Goal: Task Accomplishment & Management: Manage account settings

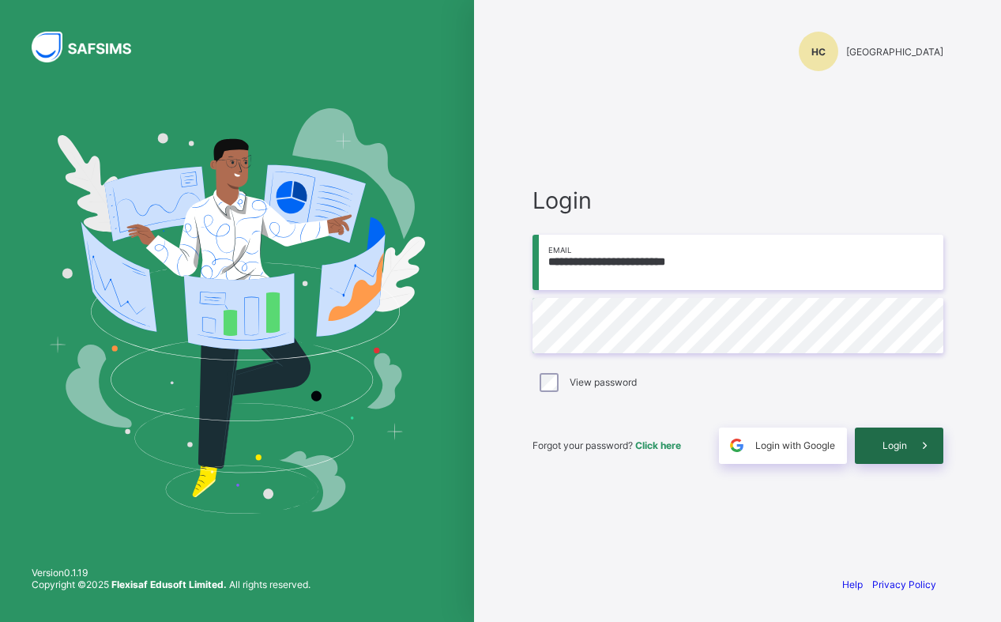
click at [903, 438] on div "Login" at bounding box center [899, 445] width 88 height 36
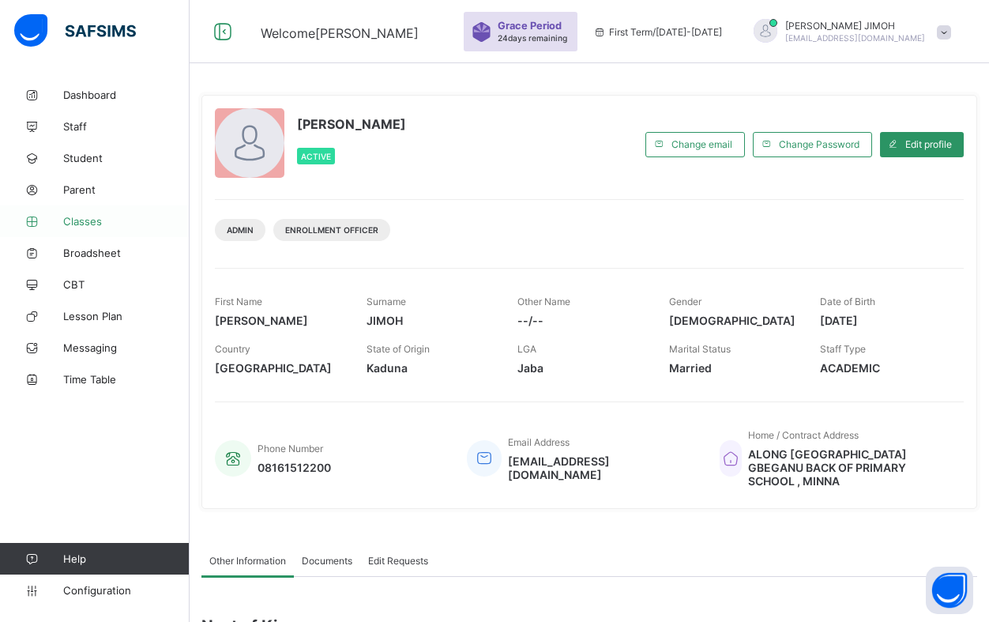
click at [88, 220] on span "Classes" at bounding box center [126, 221] width 126 height 13
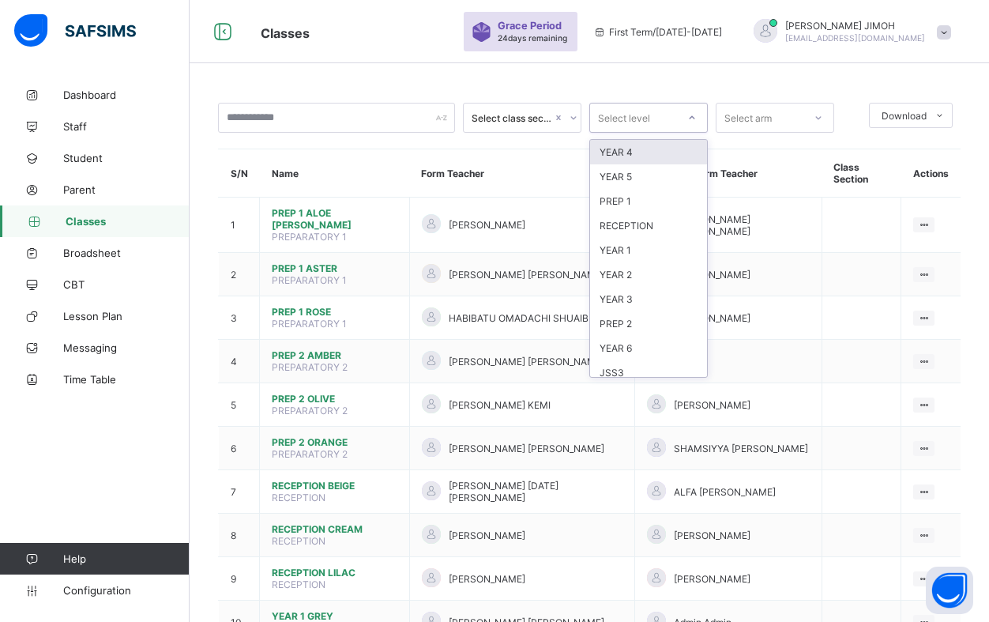
click at [696, 115] on icon at bounding box center [691, 118] width 9 height 16
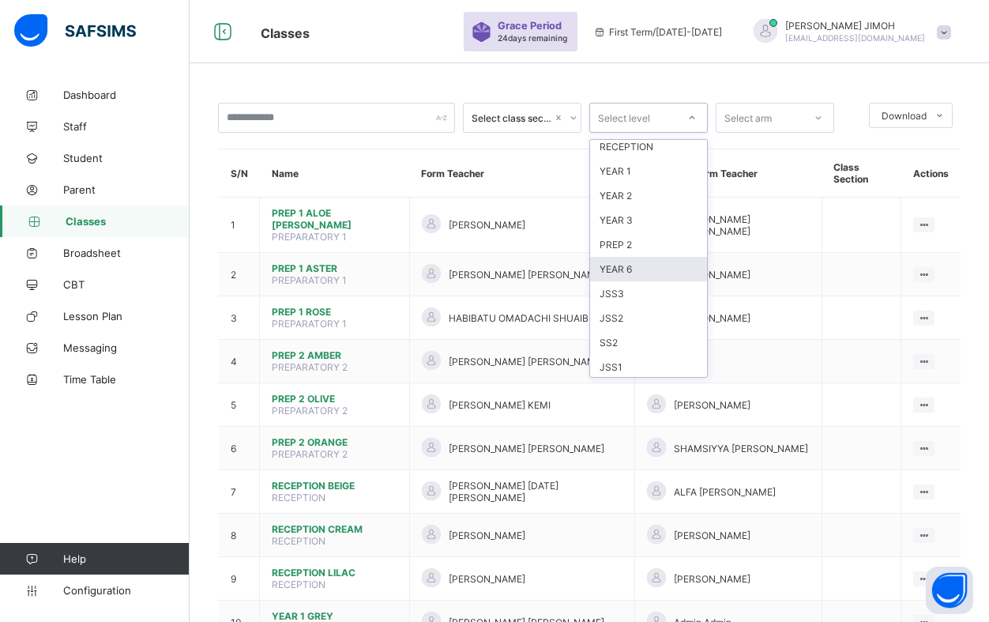
scroll to position [130, 0]
click at [631, 316] on div "JSS1" at bounding box center [648, 315] width 117 height 24
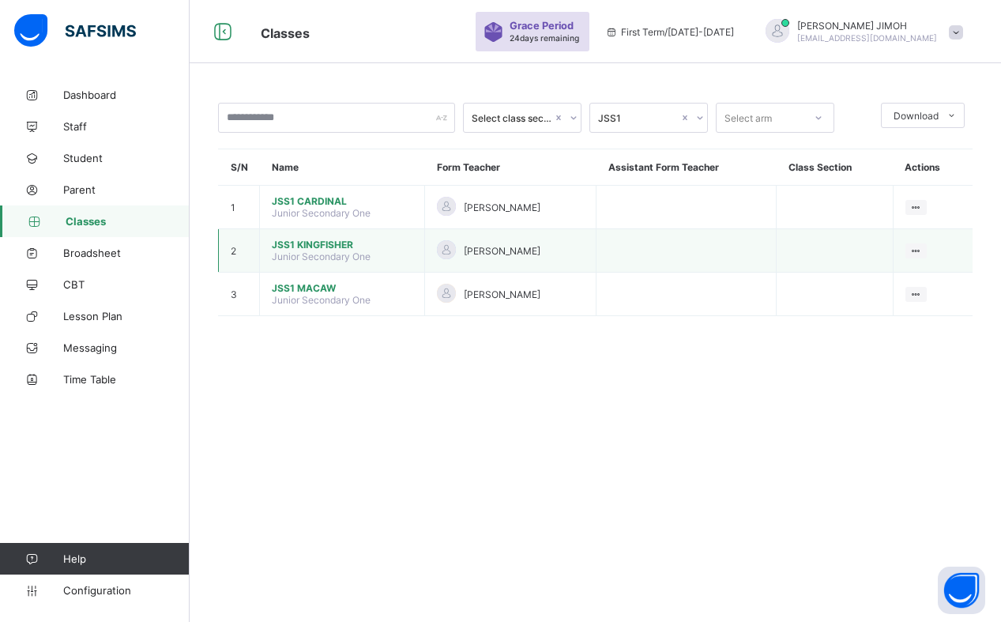
click at [329, 251] on span "Junior Secondary One" at bounding box center [321, 256] width 99 height 12
click at [329, 243] on span "JSS1 KINGFISHER" at bounding box center [342, 245] width 141 height 12
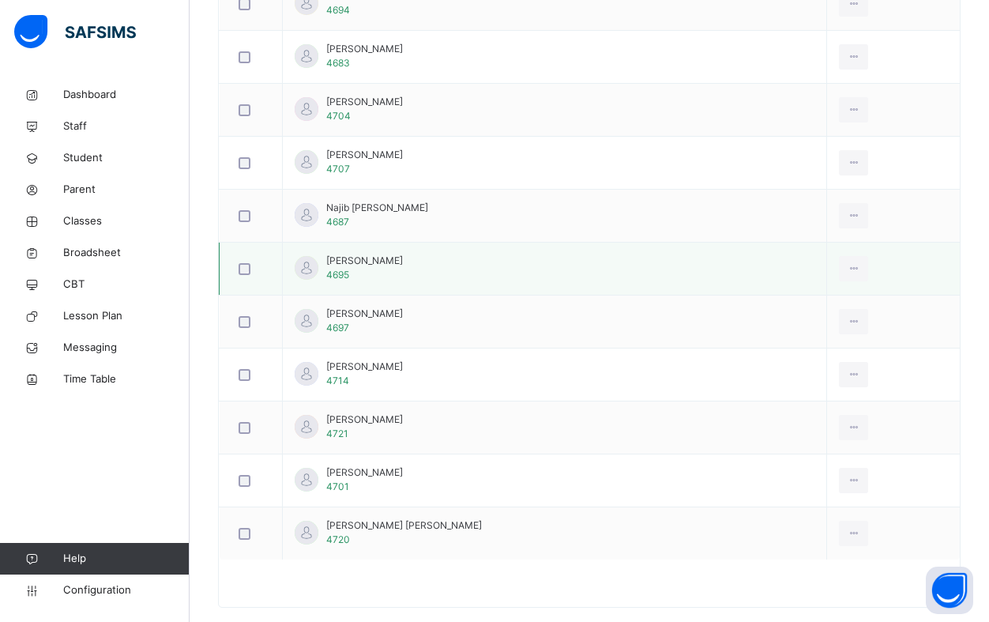
scroll to position [1253, 0]
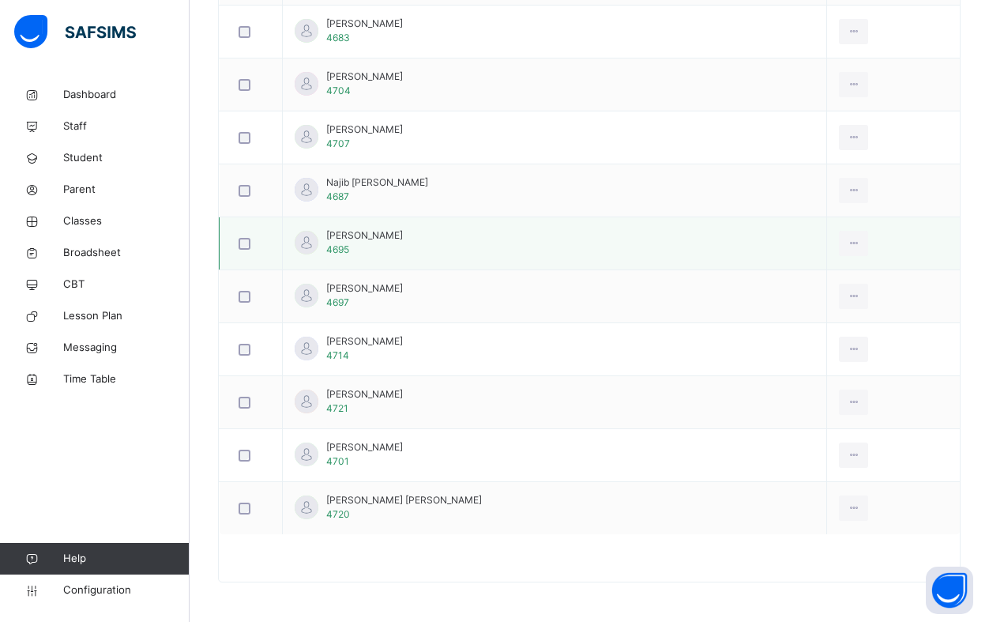
click at [241, 273] on td at bounding box center [251, 296] width 63 height 53
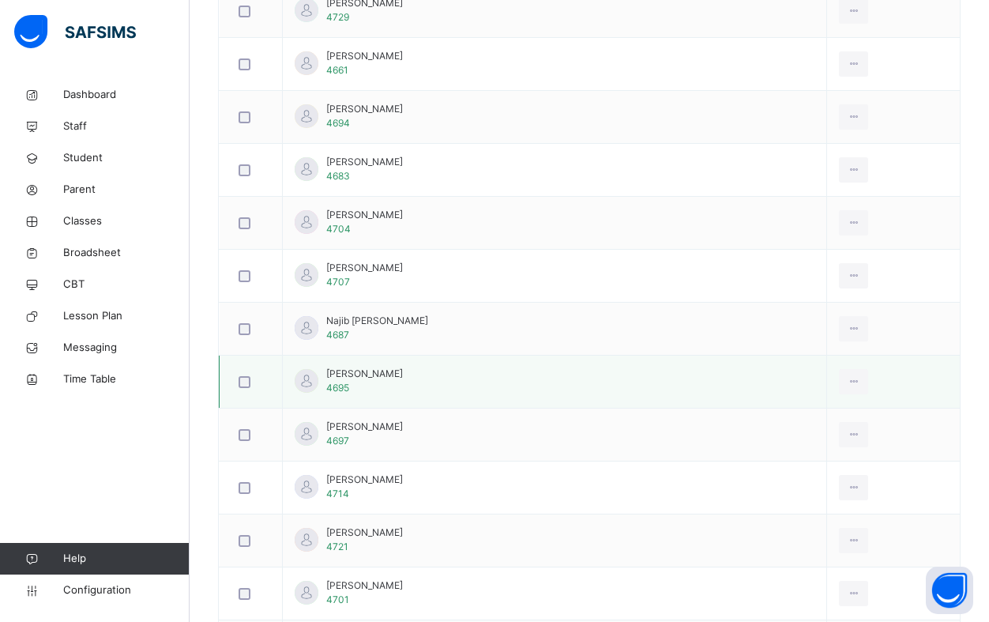
scroll to position [1095, 0]
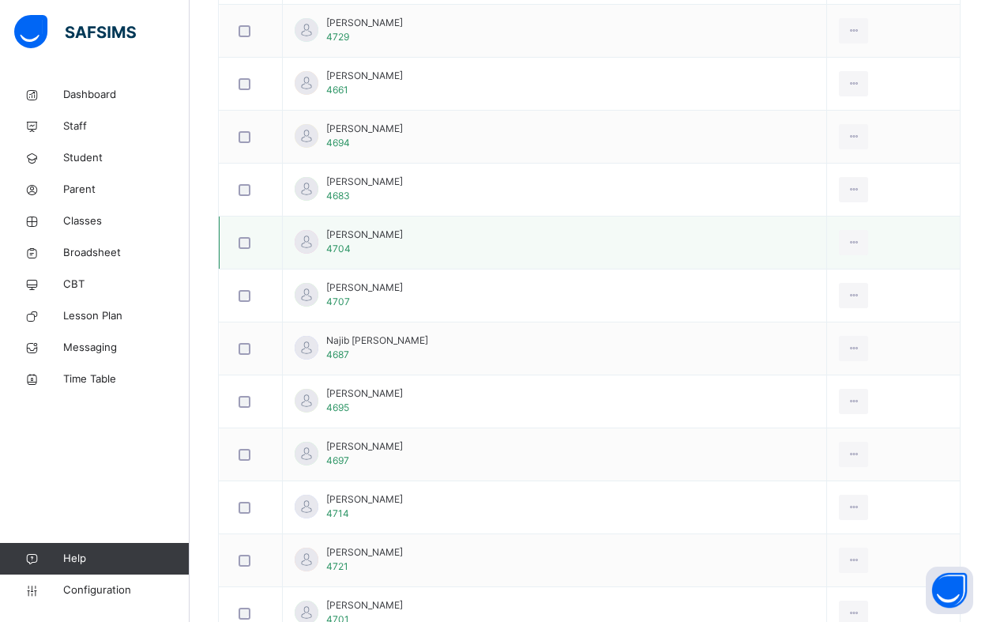
click at [244, 288] on div at bounding box center [250, 295] width 39 height 33
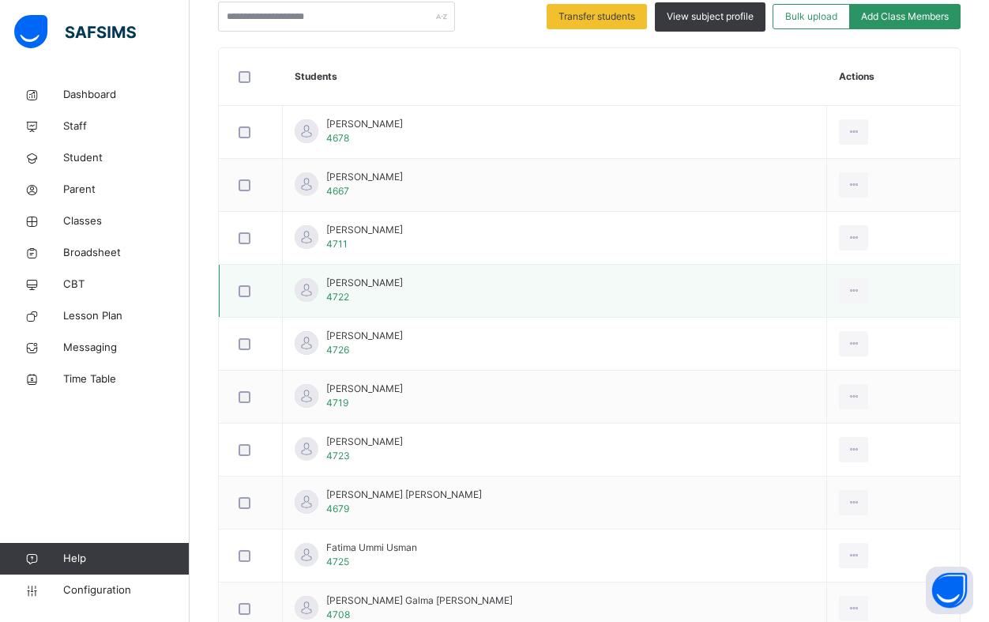
scroll to position [384, 0]
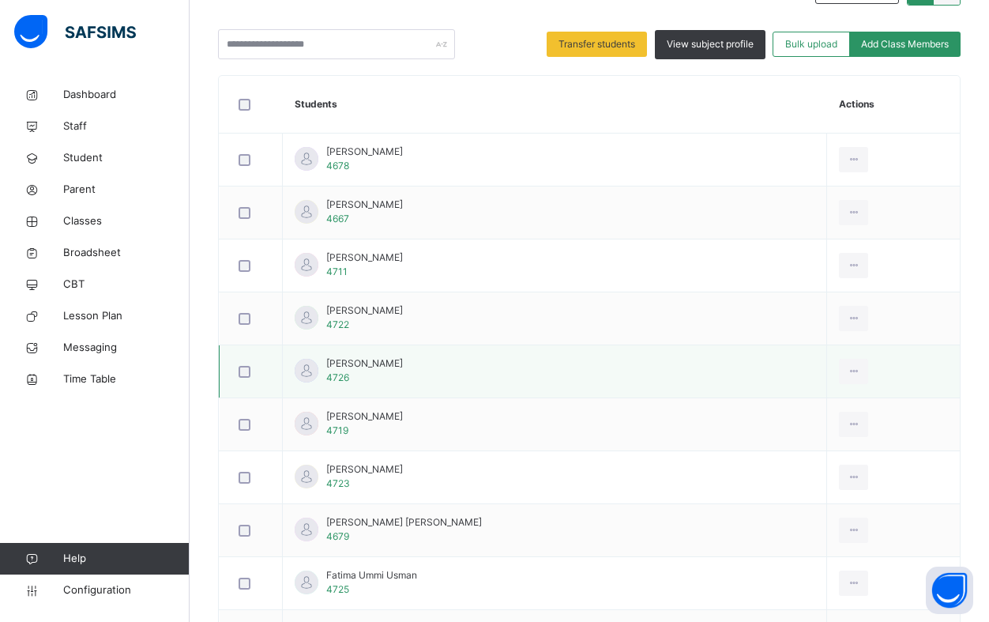
click at [244, 378] on div at bounding box center [250, 371] width 39 height 33
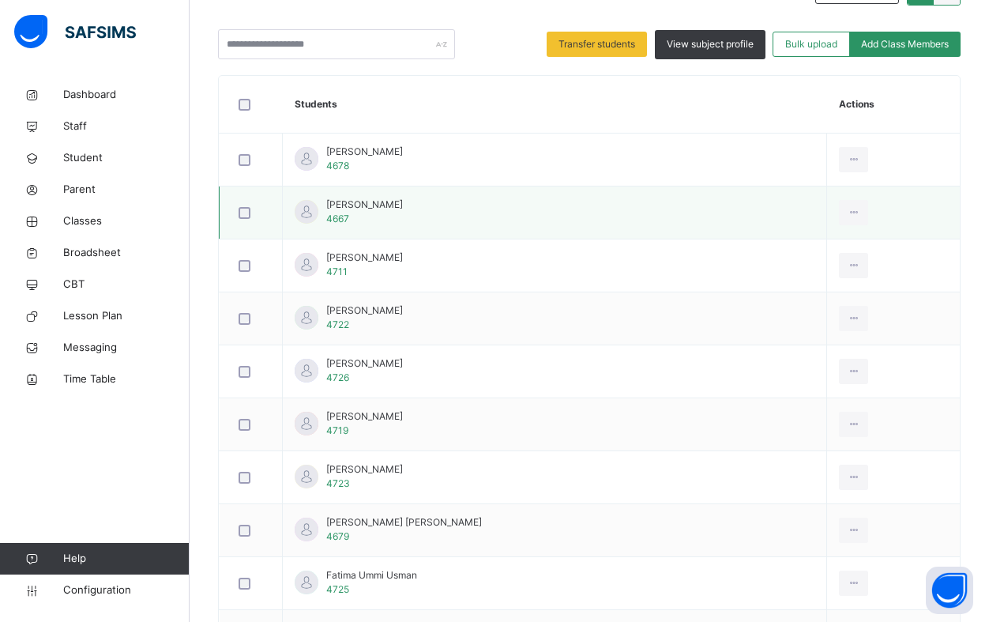
click at [243, 201] on div at bounding box center [250, 212] width 39 height 33
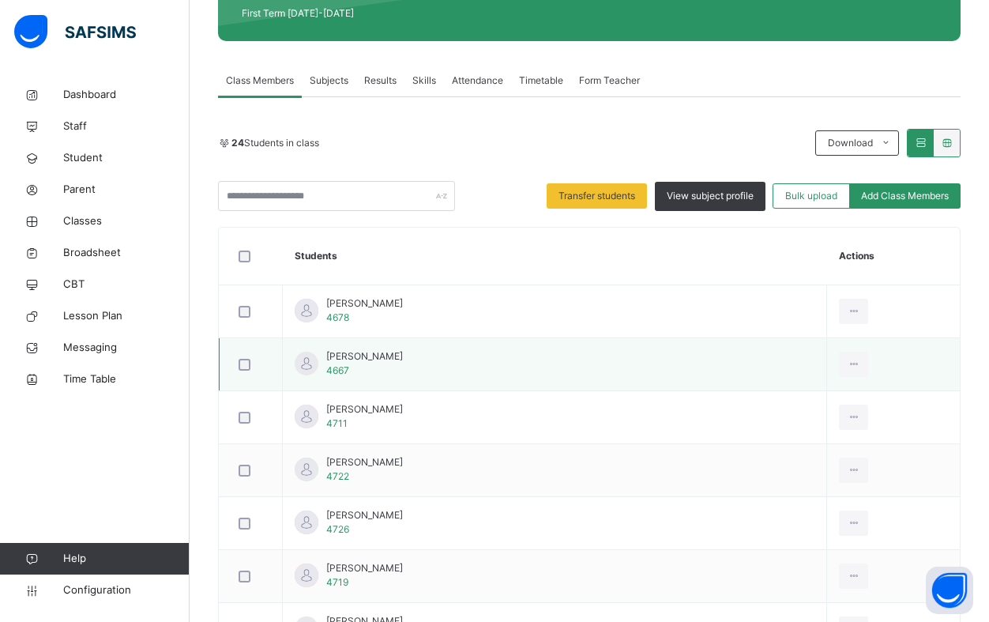
scroll to position [226, 0]
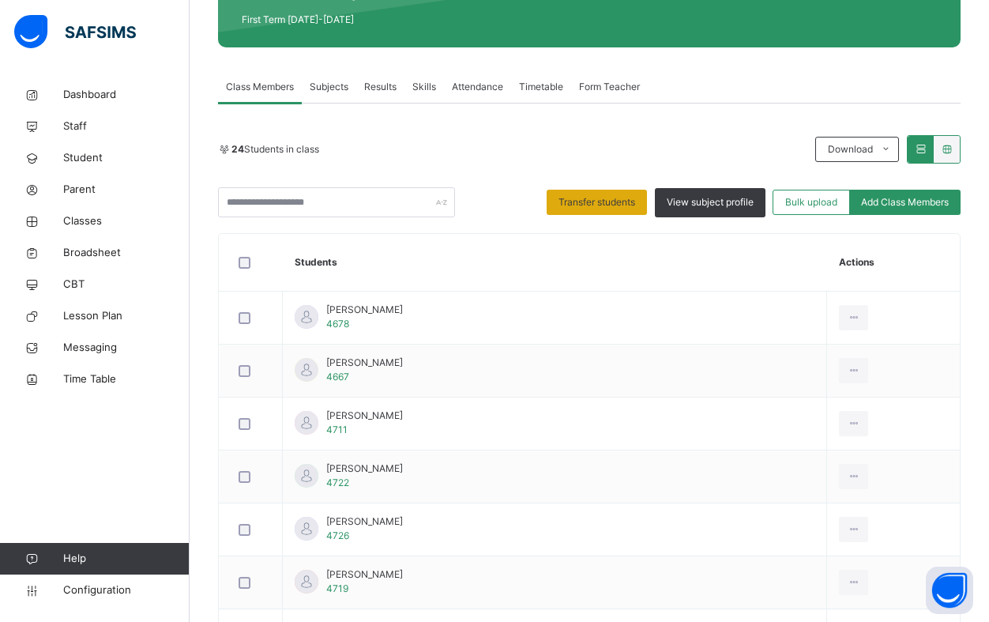
click at [603, 197] on span "Transfer students" at bounding box center [596, 202] width 77 height 14
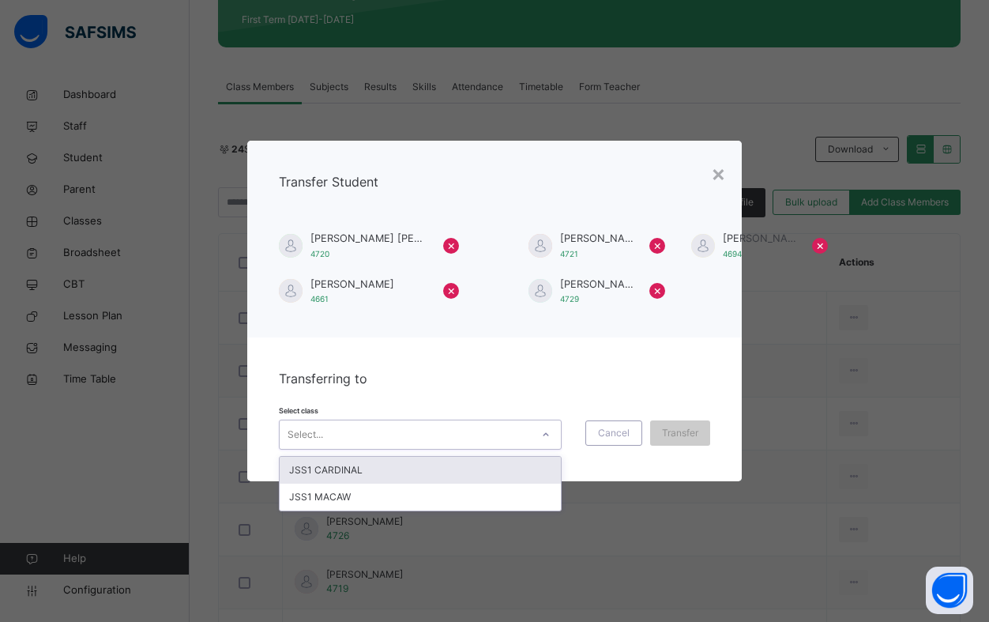
click at [549, 433] on icon at bounding box center [545, 435] width 9 height 16
click at [367, 468] on div "JSS1 CARDINAL" at bounding box center [420, 470] width 281 height 27
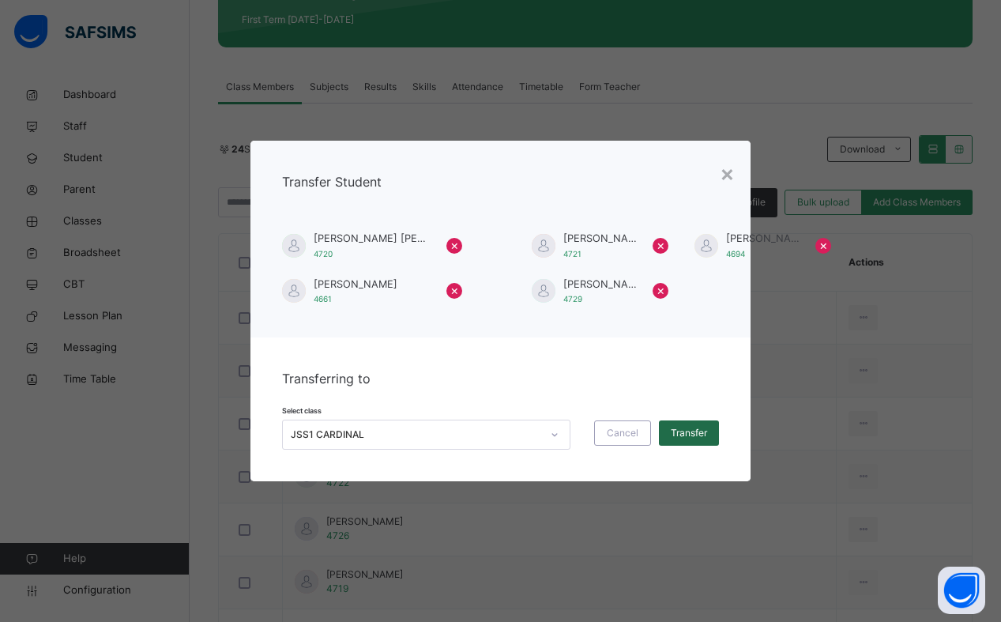
click at [689, 430] on span "Transfer" at bounding box center [689, 433] width 36 height 14
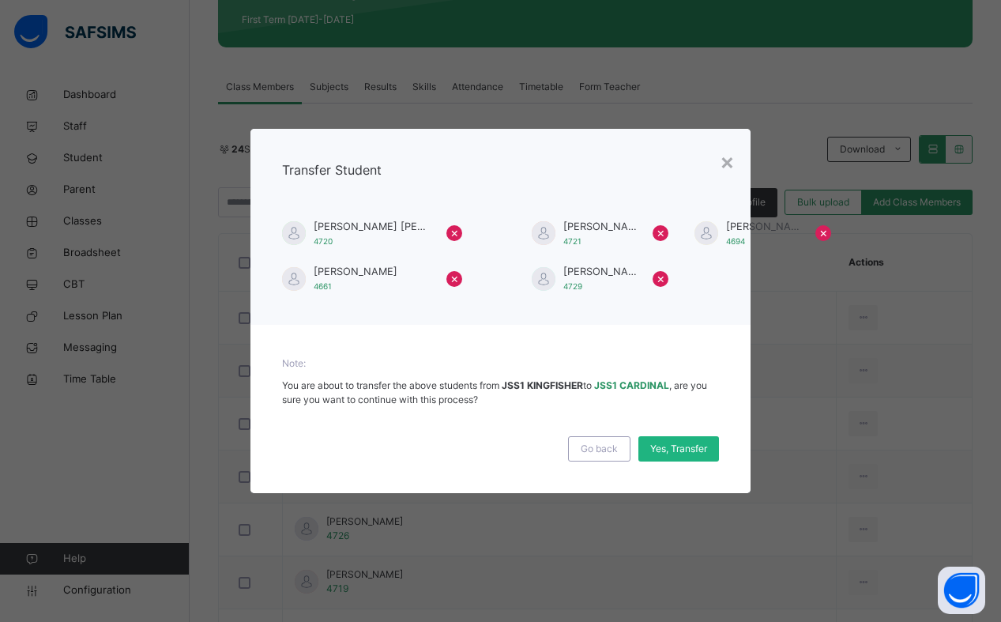
click at [680, 446] on span "Yes, Transfer" at bounding box center [678, 449] width 57 height 14
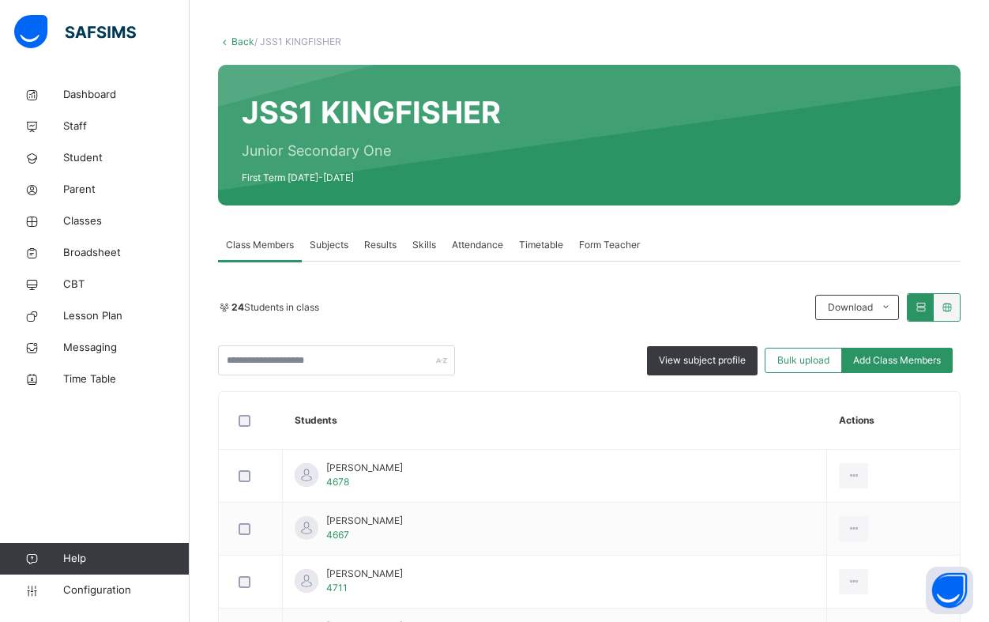
scroll to position [0, 0]
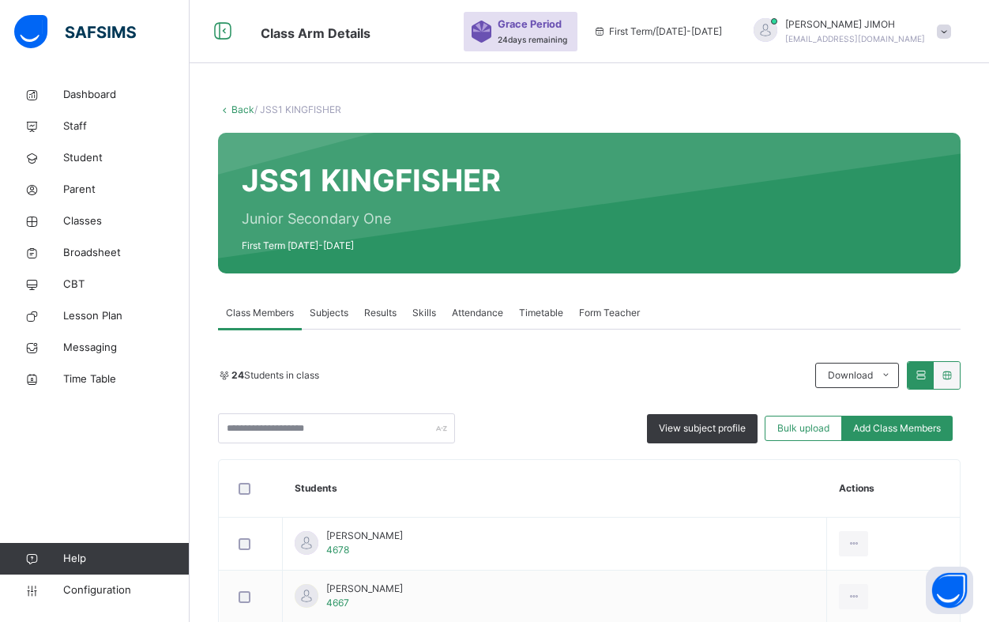
click at [240, 107] on link "Back" at bounding box center [242, 109] width 23 height 12
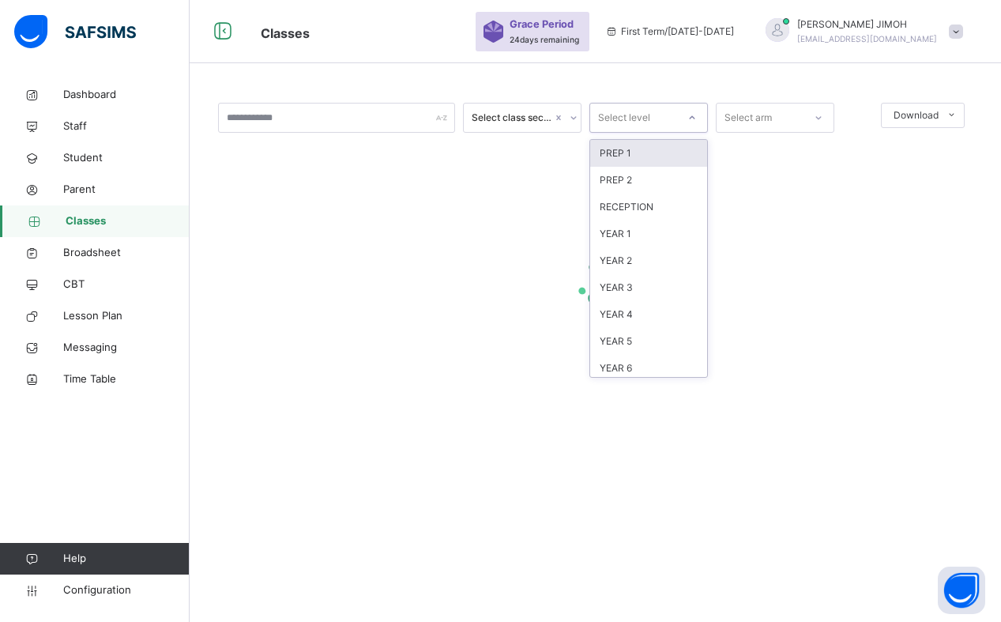
click at [692, 113] on icon at bounding box center [691, 118] width 9 height 16
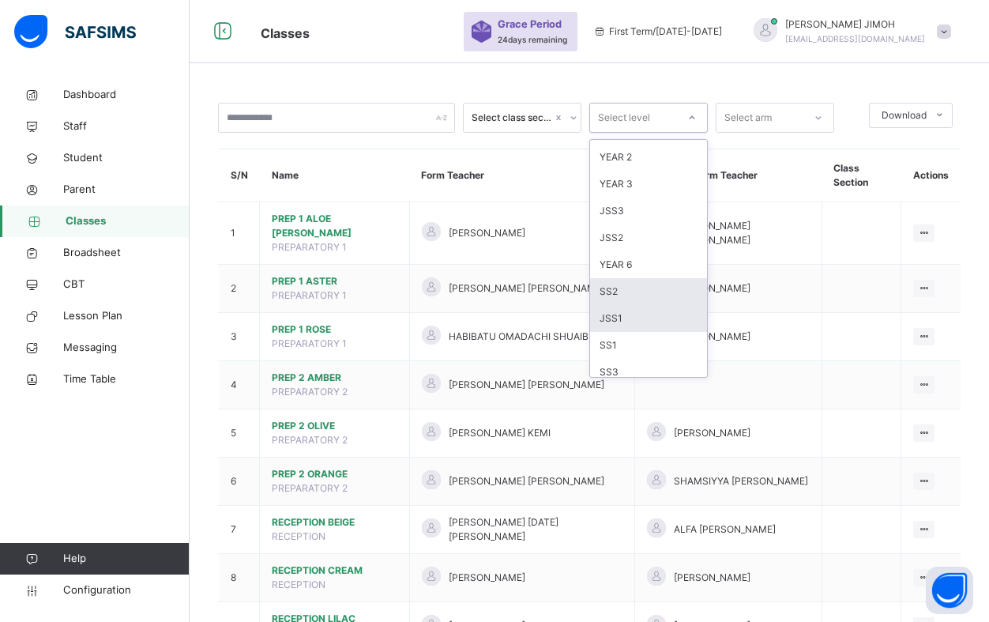
scroll to position [166, 0]
click at [634, 305] on div "JSS1" at bounding box center [648, 309] width 117 height 27
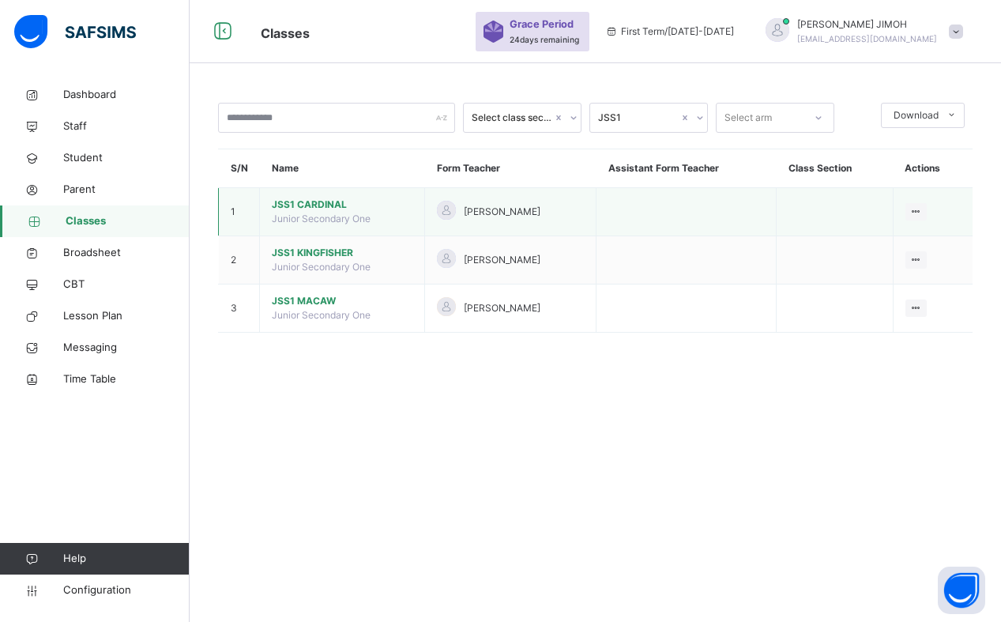
click at [314, 205] on span "JSS1 CARDINAL" at bounding box center [342, 204] width 141 height 14
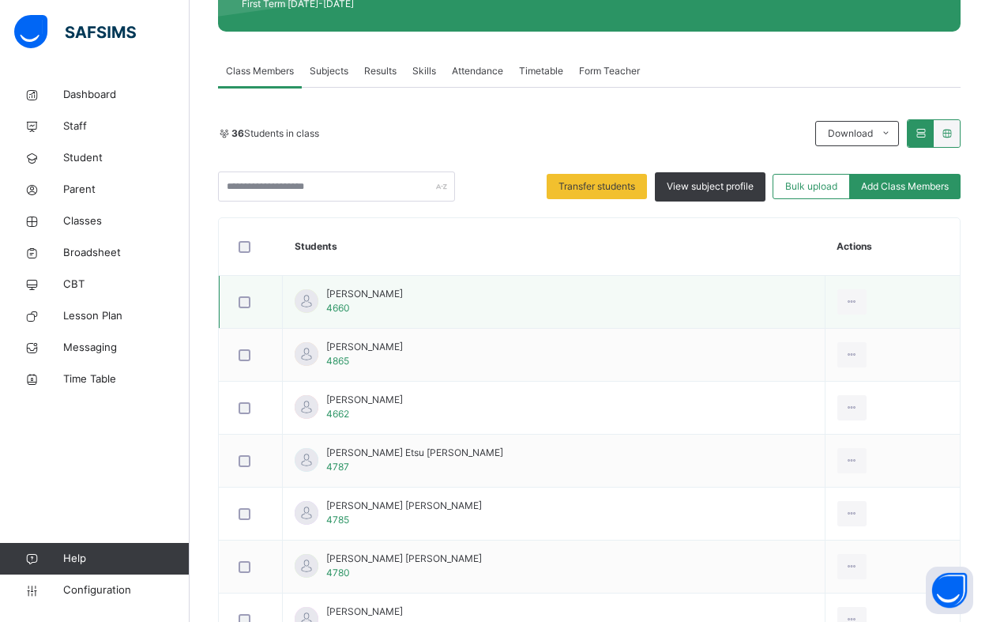
scroll to position [150, 0]
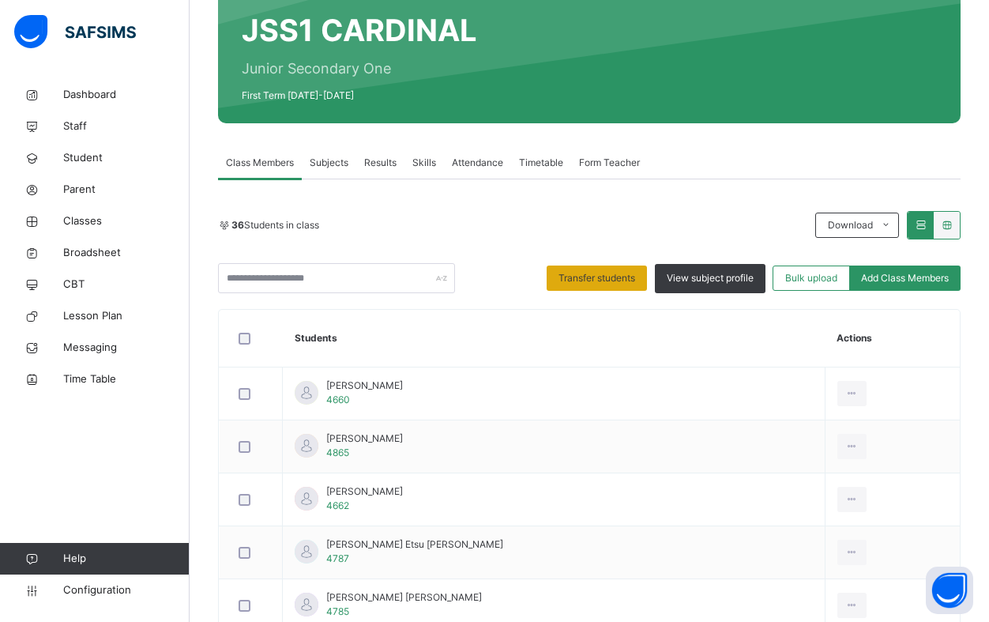
click at [595, 273] on span "Transfer students" at bounding box center [596, 278] width 77 height 14
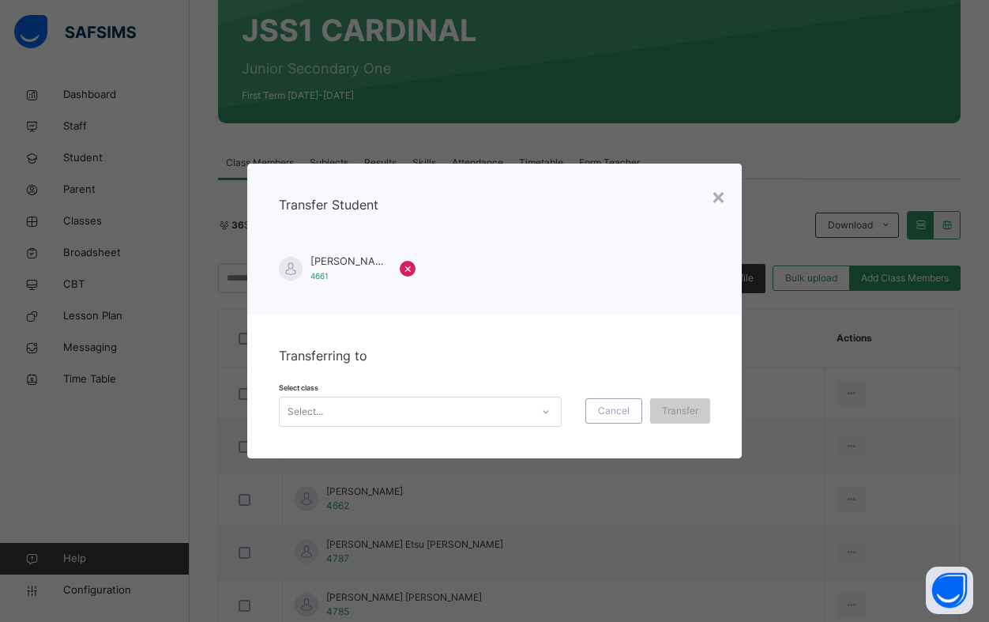
click at [547, 408] on icon at bounding box center [545, 412] width 9 height 16
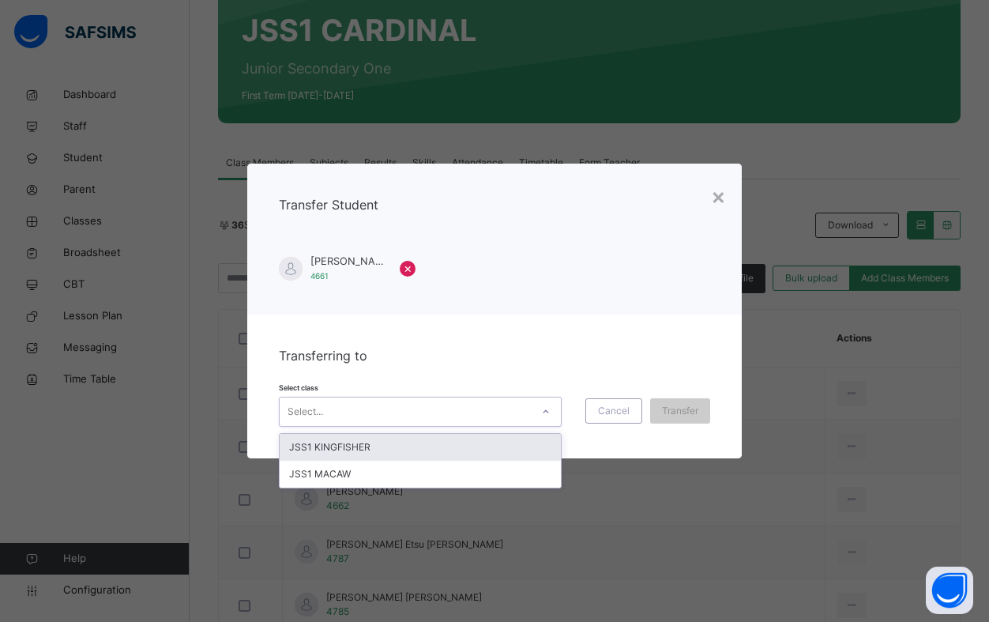
click at [397, 443] on div "JSS1 KINGFISHER" at bounding box center [420, 447] width 281 height 27
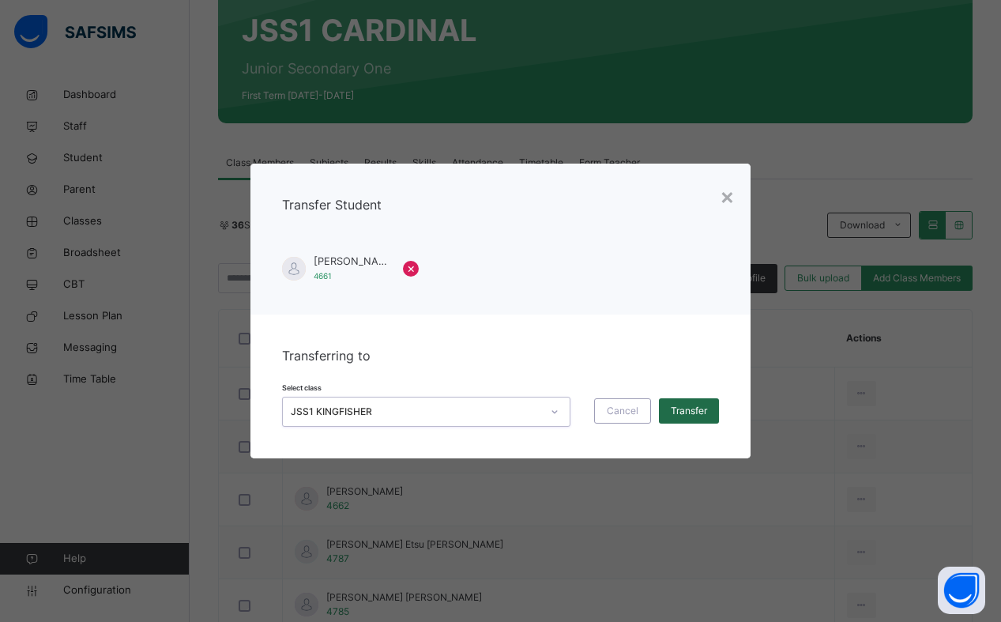
click at [689, 404] on span "Transfer" at bounding box center [689, 411] width 36 height 14
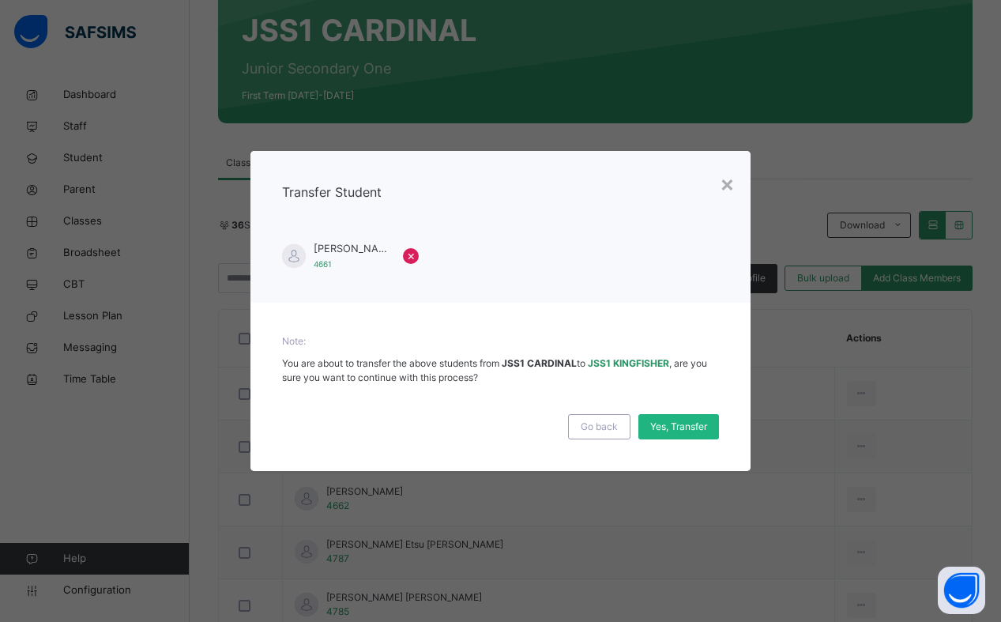
click at [676, 421] on span "Yes, Transfer" at bounding box center [678, 426] width 57 height 14
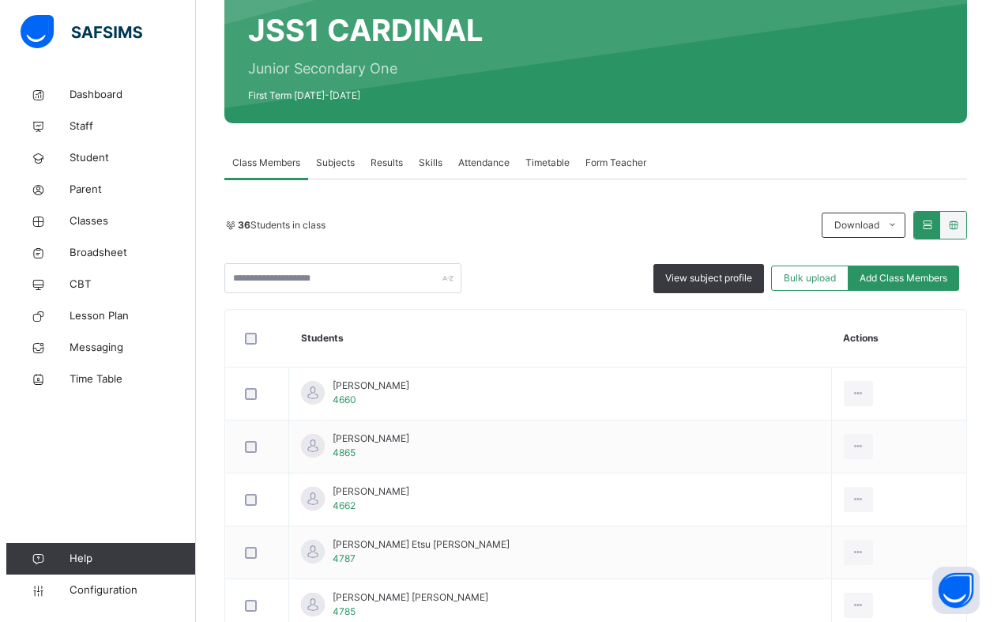
scroll to position [0, 0]
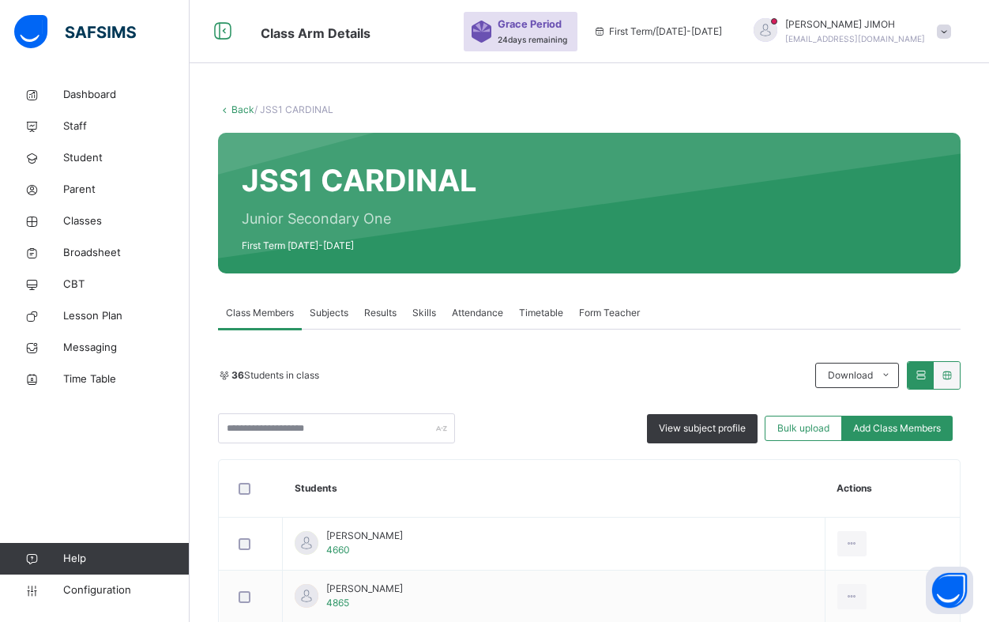
click at [242, 107] on link "Back" at bounding box center [242, 109] width 23 height 12
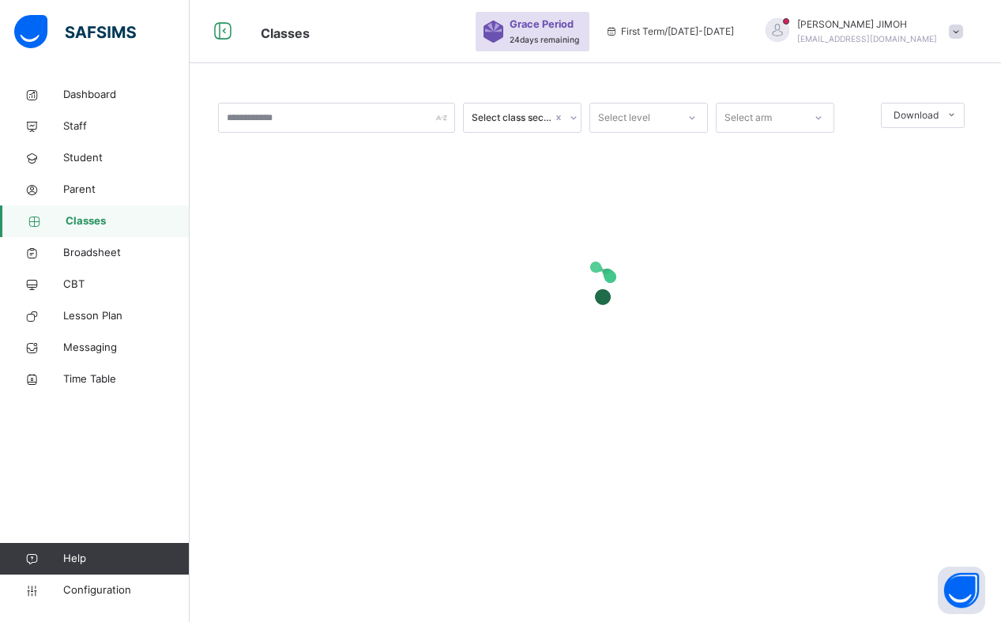
click at [694, 118] on icon at bounding box center [691, 118] width 9 height 16
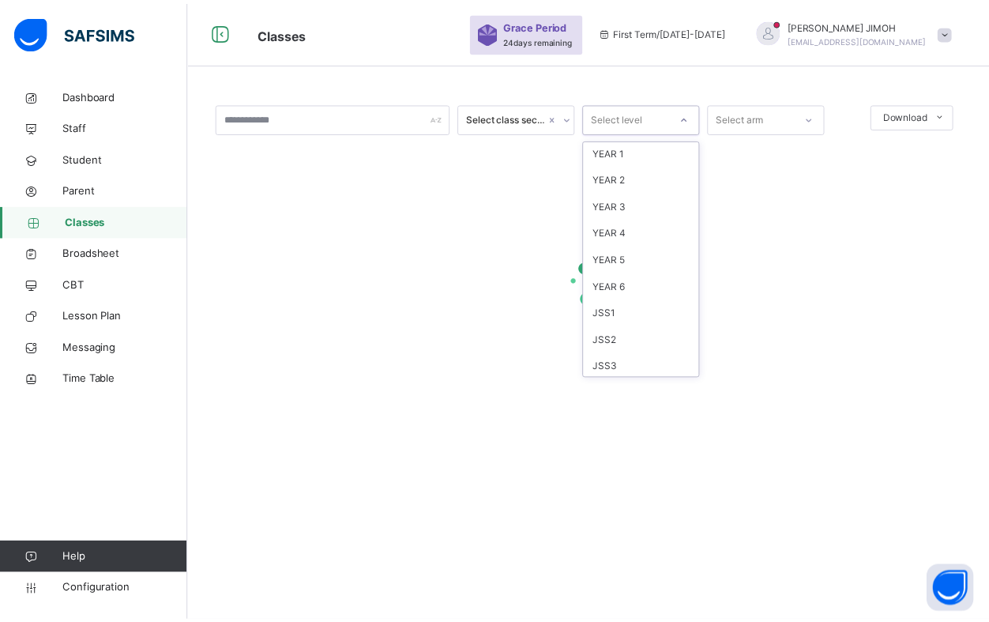
scroll to position [166, 0]
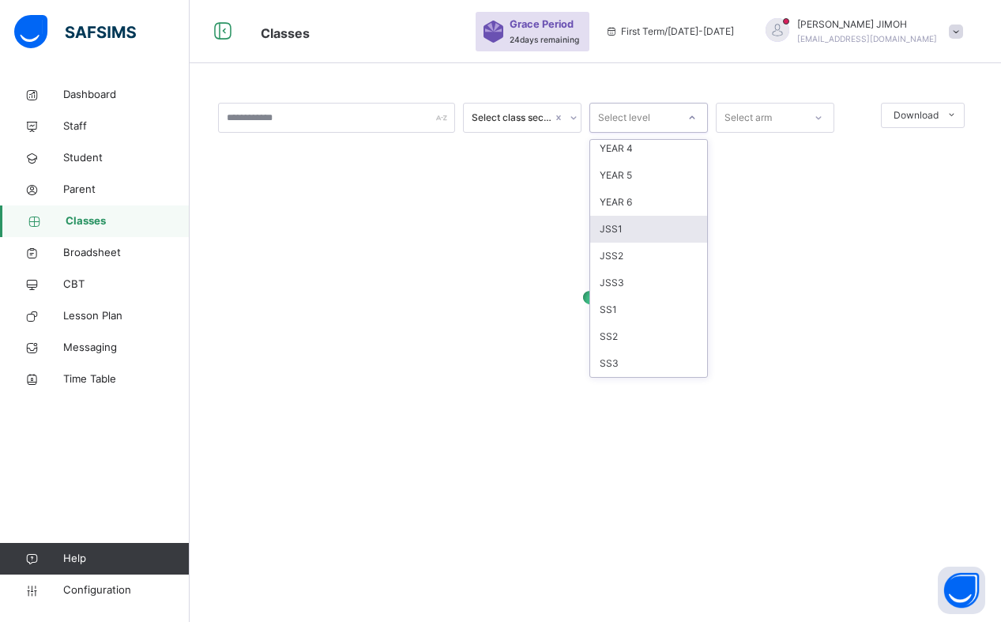
click at [638, 227] on div "JSS1" at bounding box center [648, 229] width 117 height 27
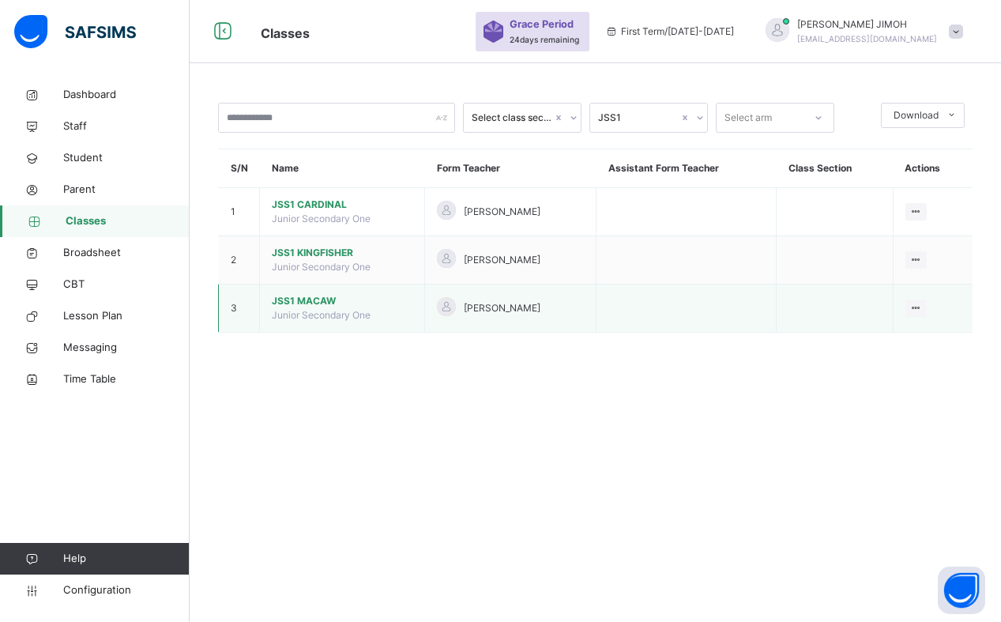
click at [311, 299] on span "JSS1 MACAW" at bounding box center [342, 301] width 141 height 14
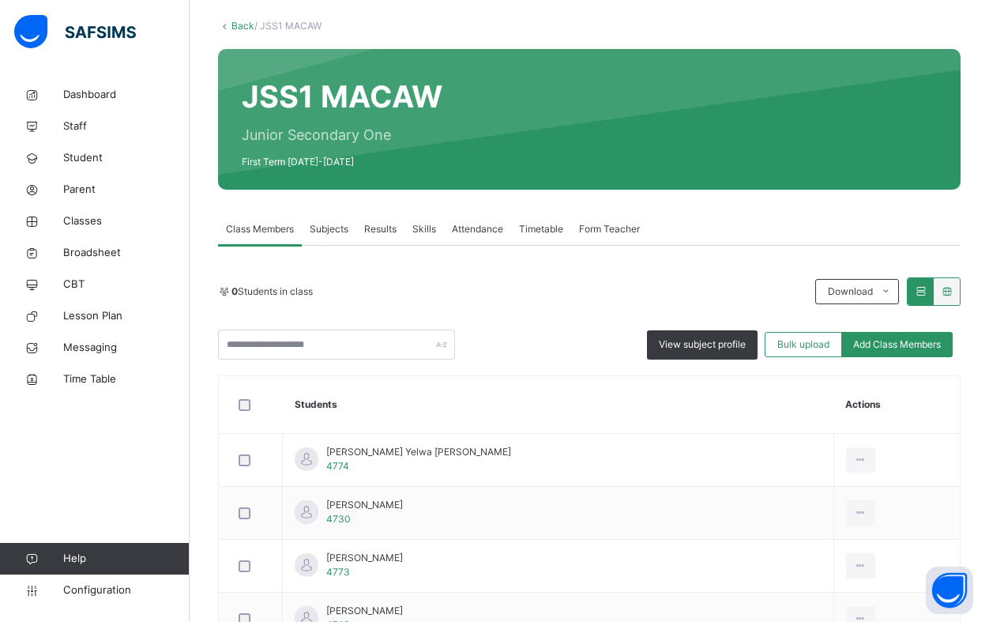
scroll to position [158, 0]
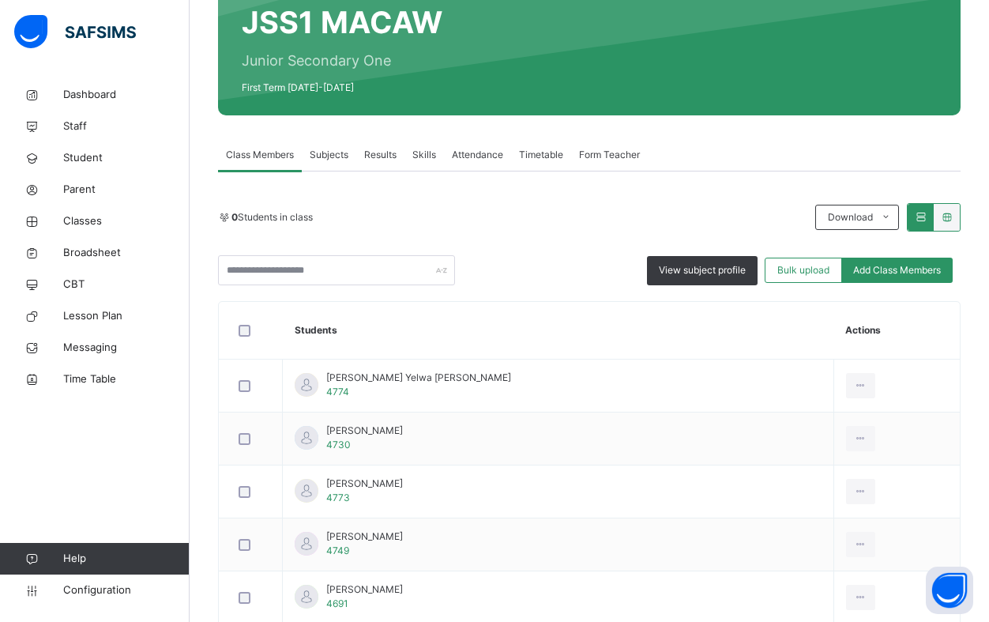
click at [379, 331] on th "Students" at bounding box center [558, 331] width 551 height 58
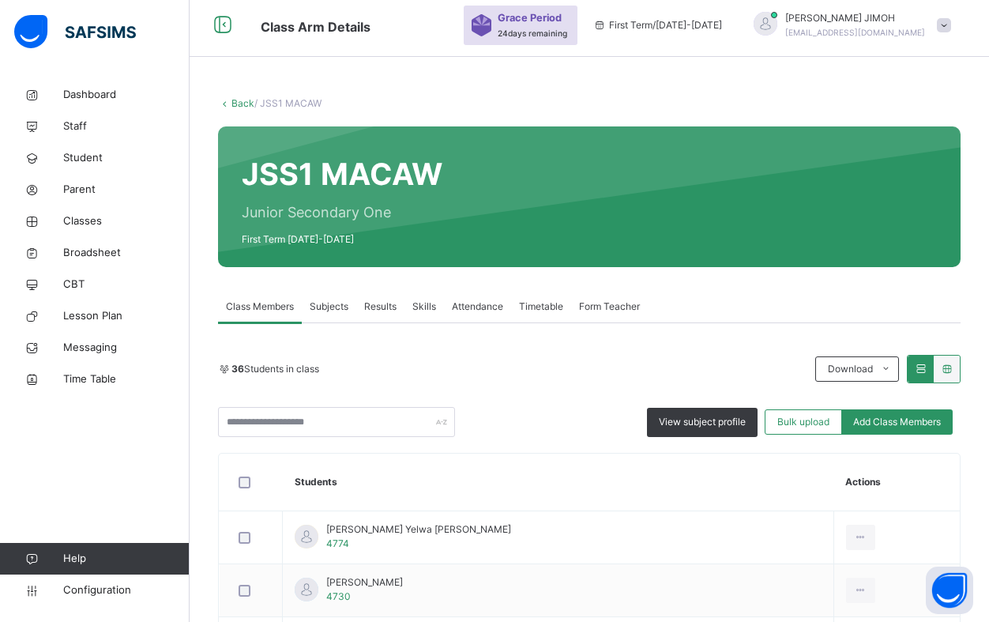
scroll to position [0, 0]
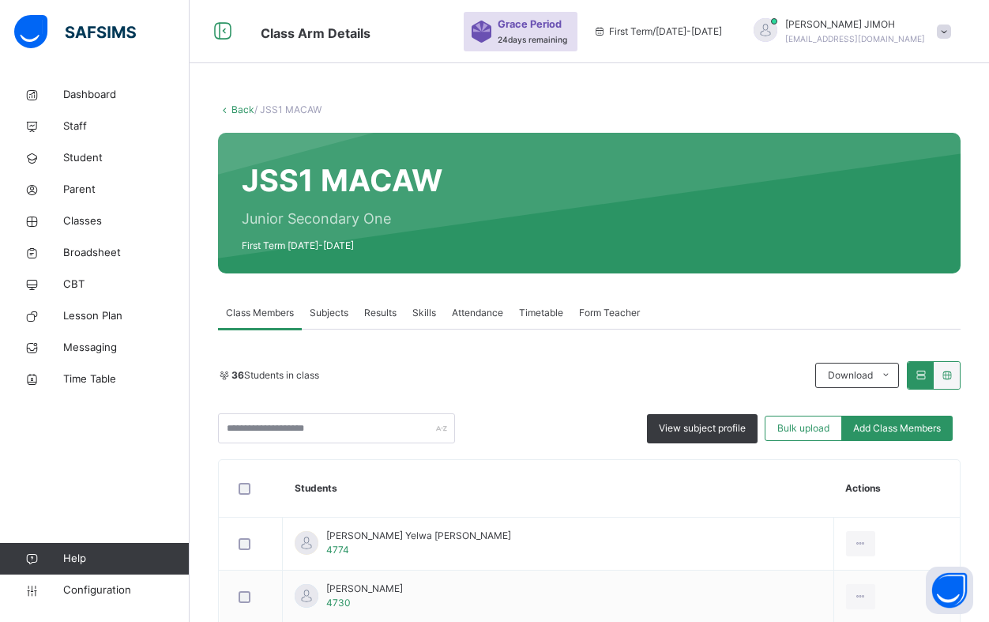
click at [241, 108] on link "Back" at bounding box center [242, 109] width 23 height 12
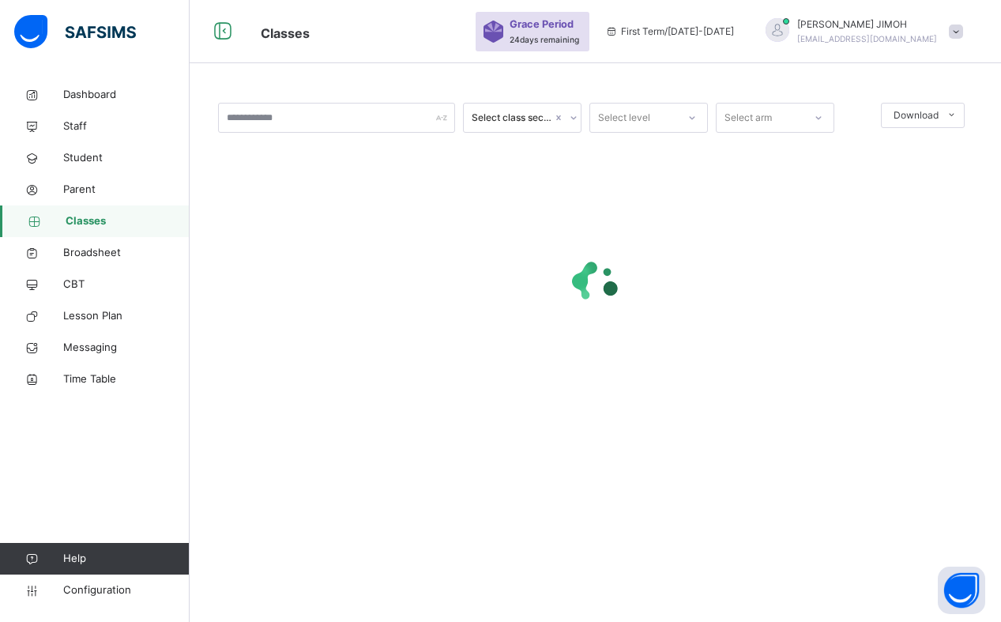
click at [695, 115] on icon at bounding box center [691, 118] width 9 height 16
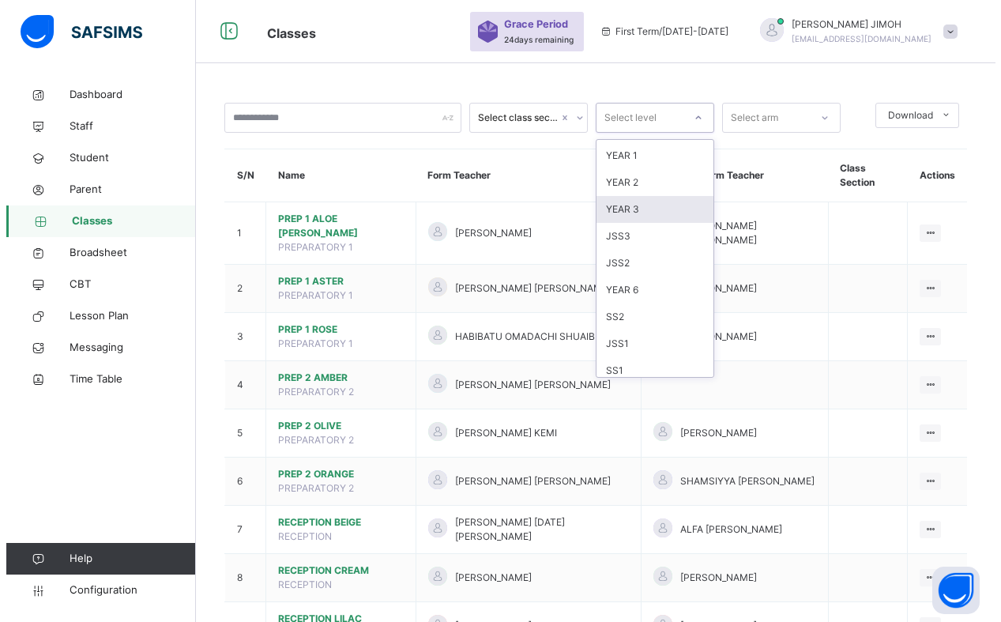
scroll to position [166, 0]
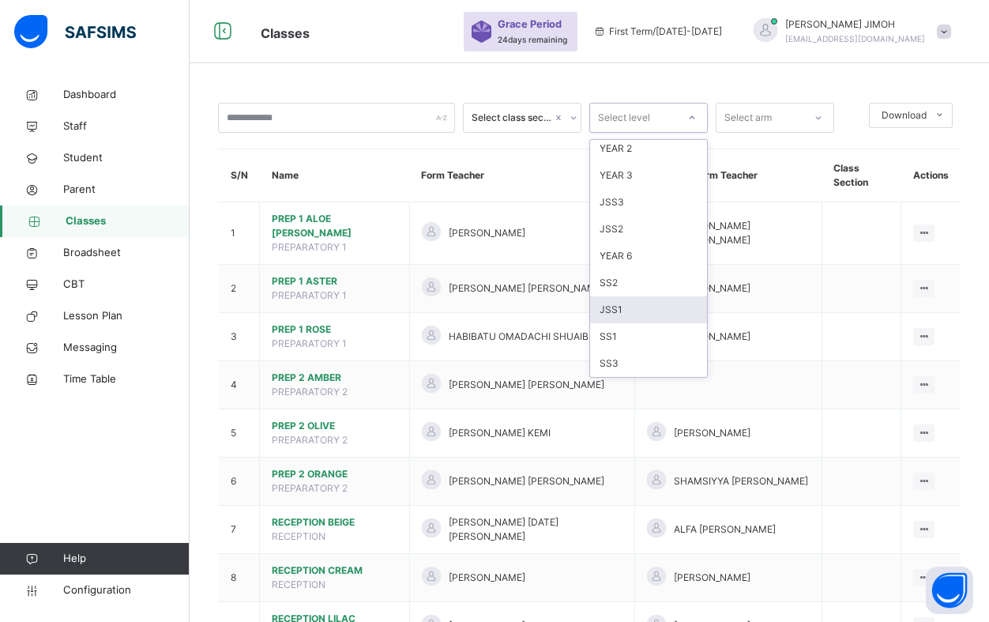
click at [630, 304] on div "JSS1" at bounding box center [648, 309] width 117 height 27
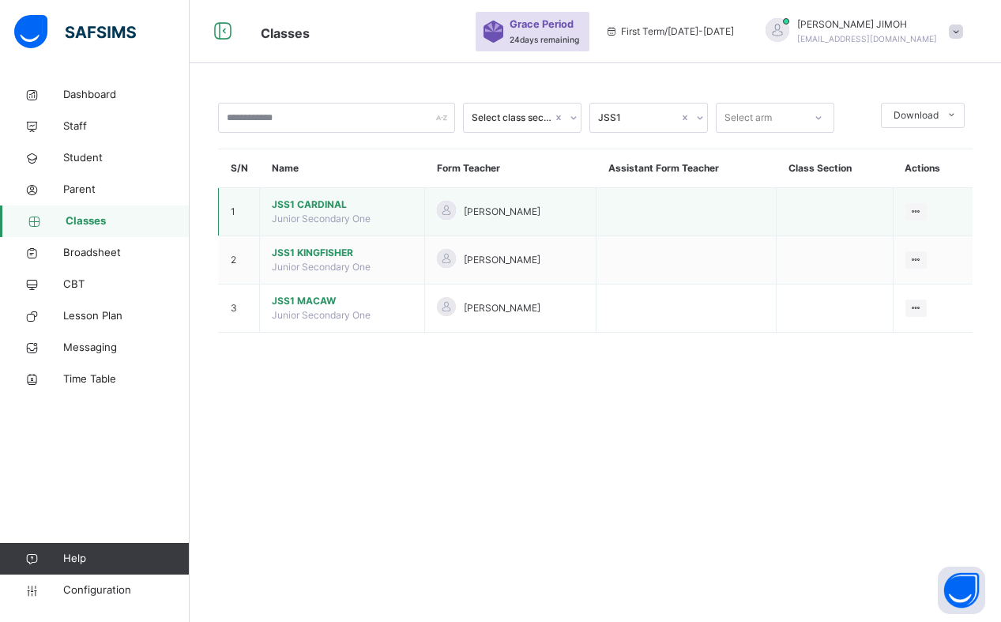
click at [309, 200] on span "JSS1 CARDINAL" at bounding box center [342, 204] width 141 height 14
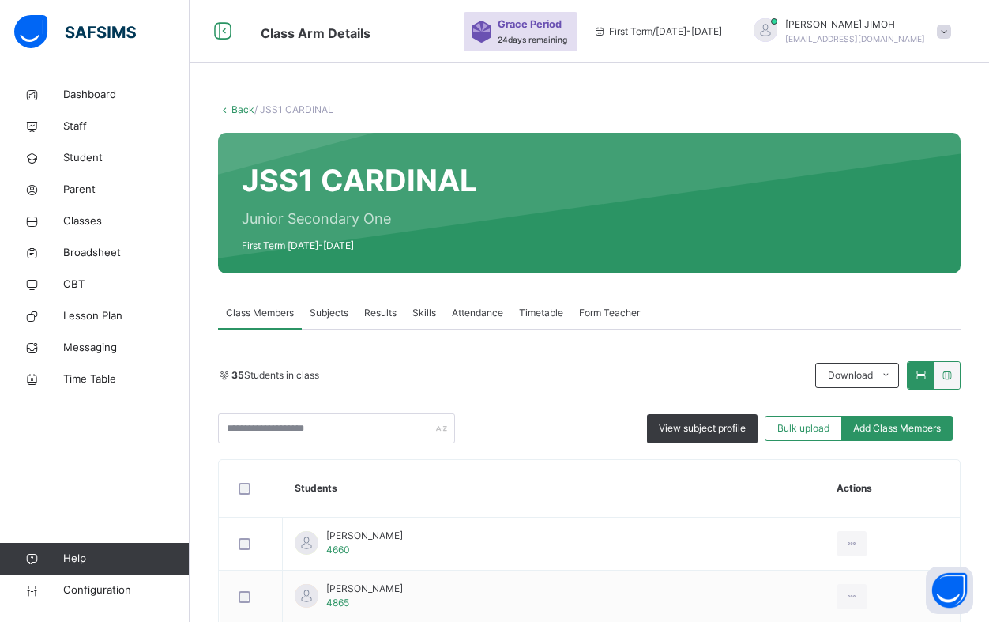
click at [240, 108] on link "Back" at bounding box center [242, 109] width 23 height 12
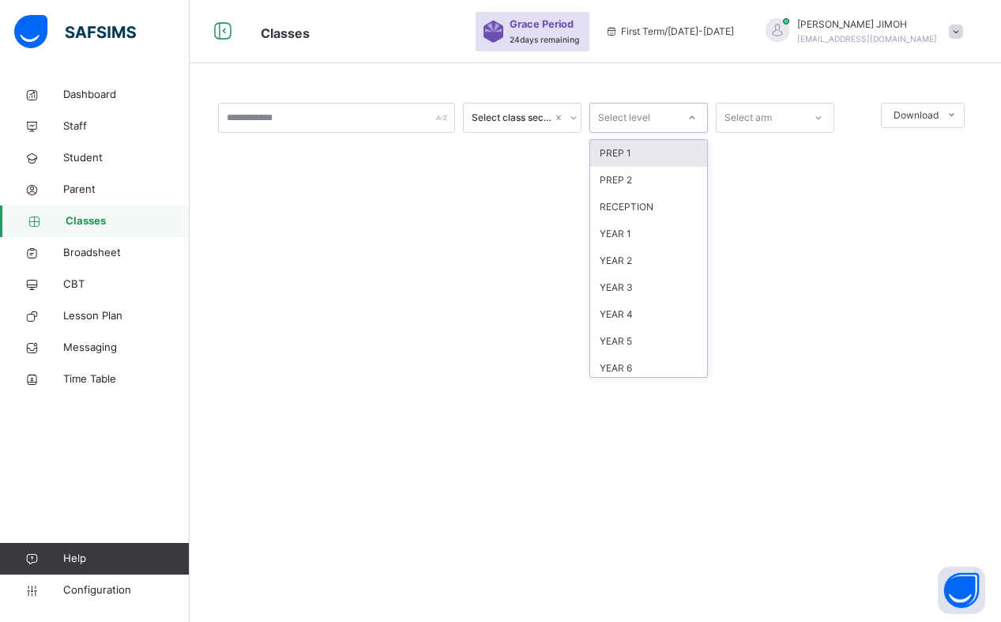
click at [688, 115] on icon at bounding box center [691, 118] width 9 height 16
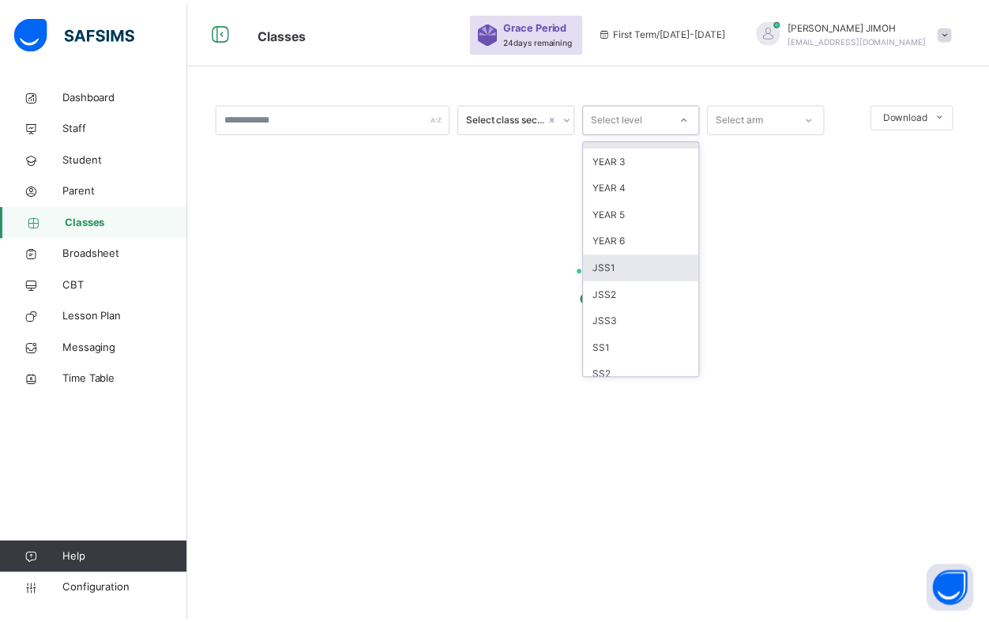
scroll to position [158, 0]
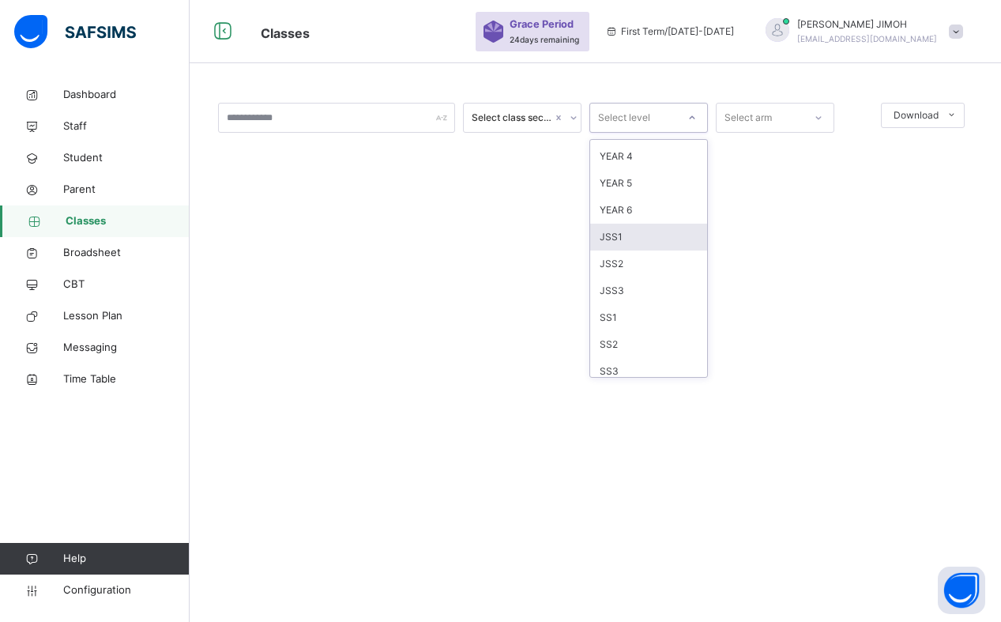
click at [652, 239] on div "JSS1" at bounding box center [648, 237] width 117 height 27
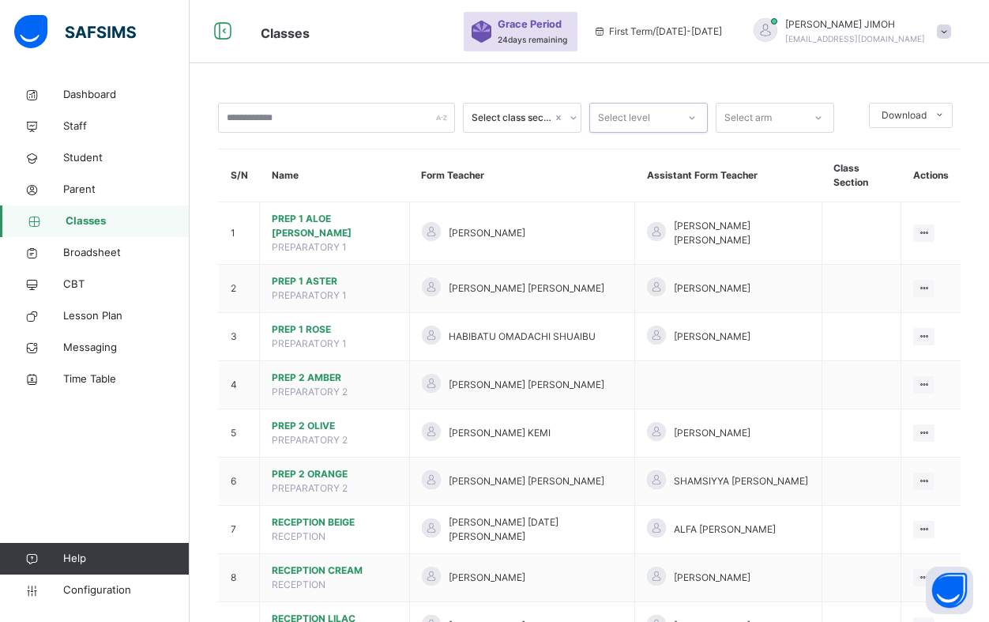
click at [697, 116] on div at bounding box center [692, 117] width 27 height 25
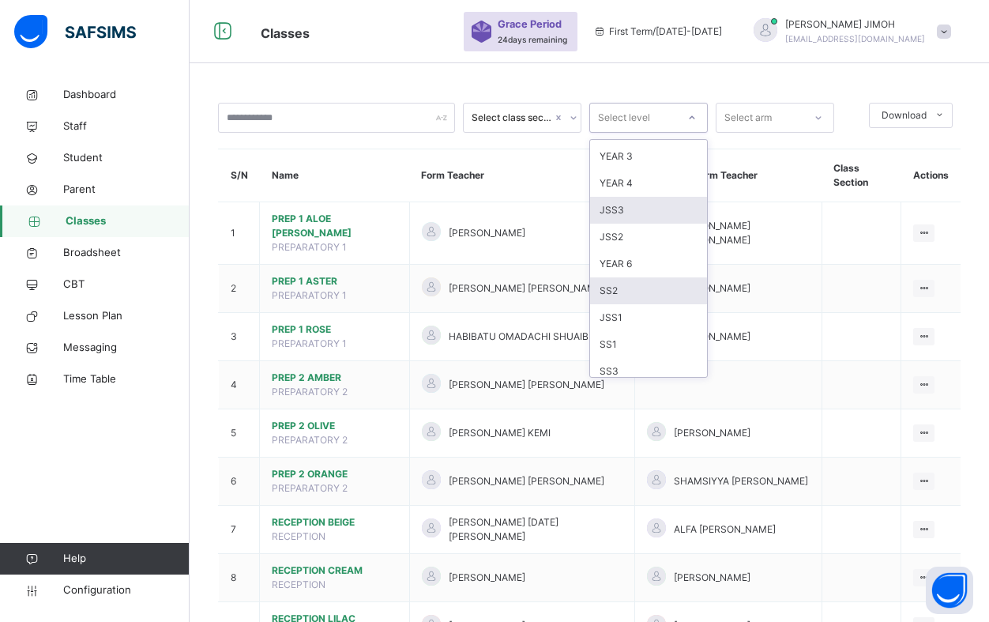
scroll to position [166, 0]
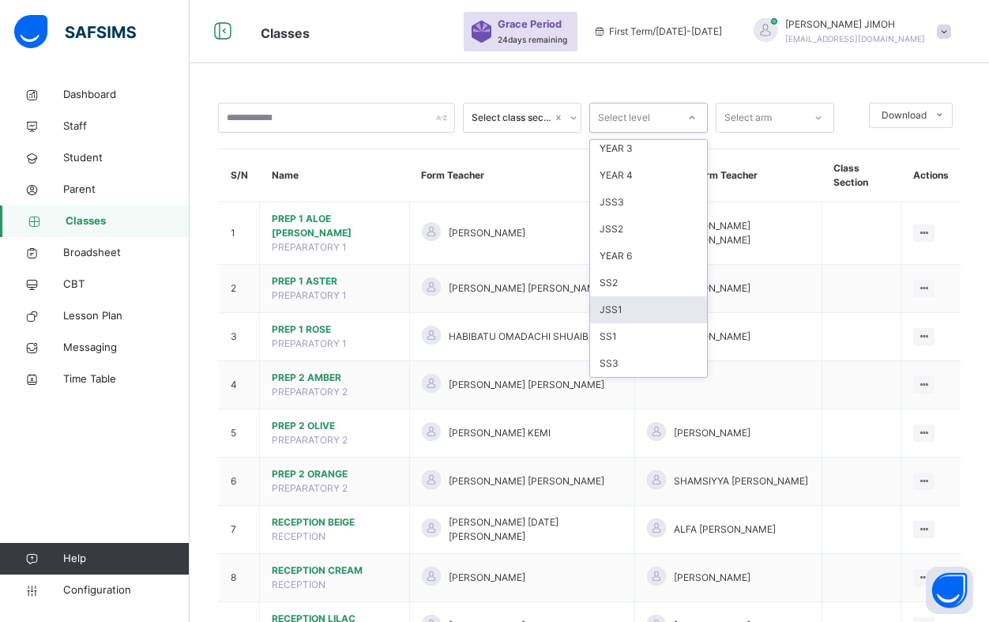
click at [633, 305] on div "JSS1" at bounding box center [648, 309] width 117 height 27
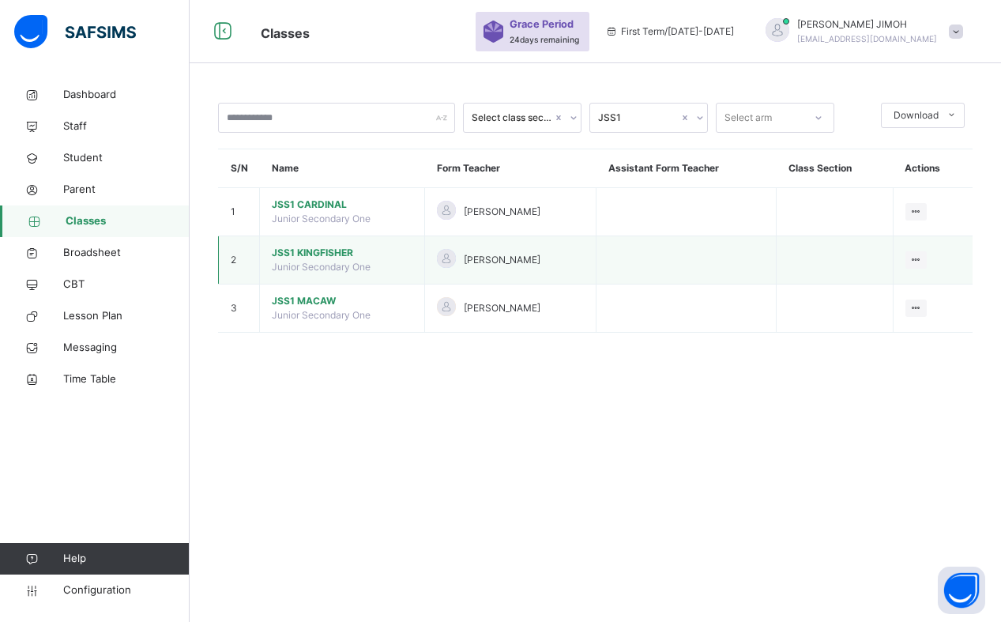
click at [312, 251] on span "JSS1 KINGFISHER" at bounding box center [342, 253] width 141 height 14
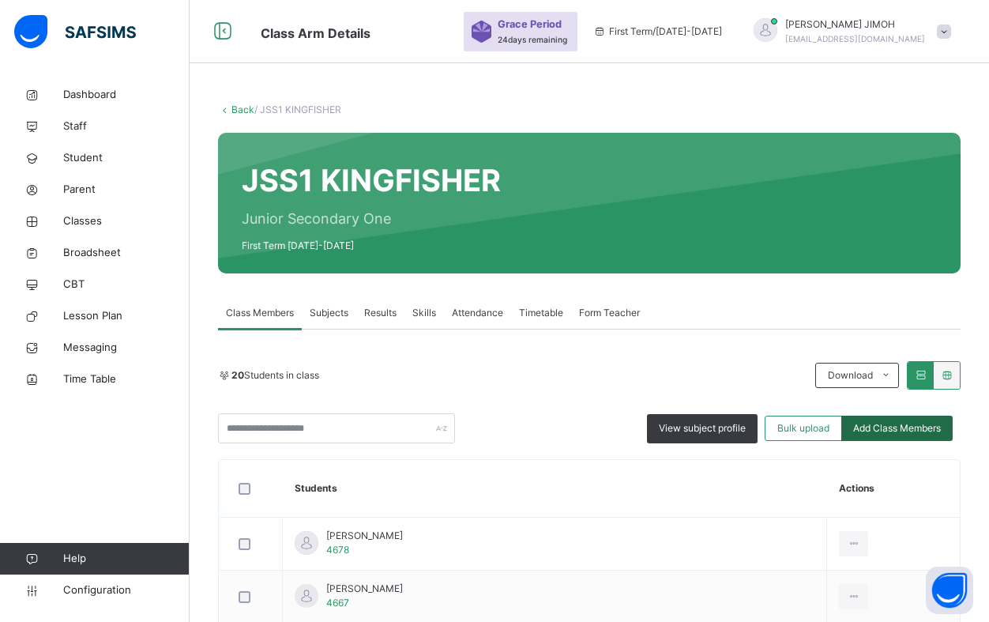
click at [889, 427] on span "Add Class Members" at bounding box center [897, 428] width 88 height 14
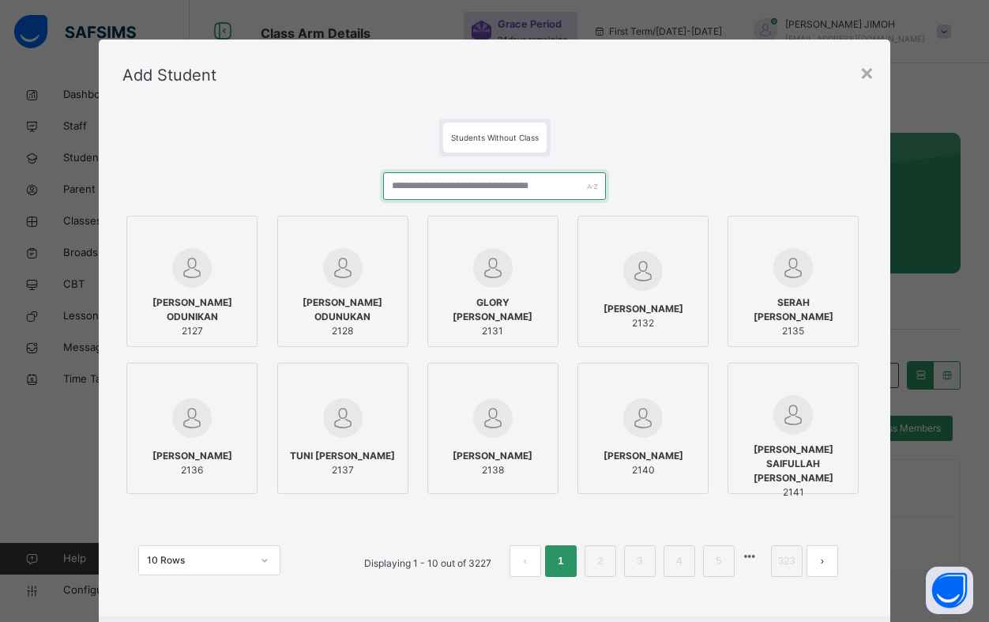
click at [423, 186] on input "text" at bounding box center [494, 186] width 223 height 28
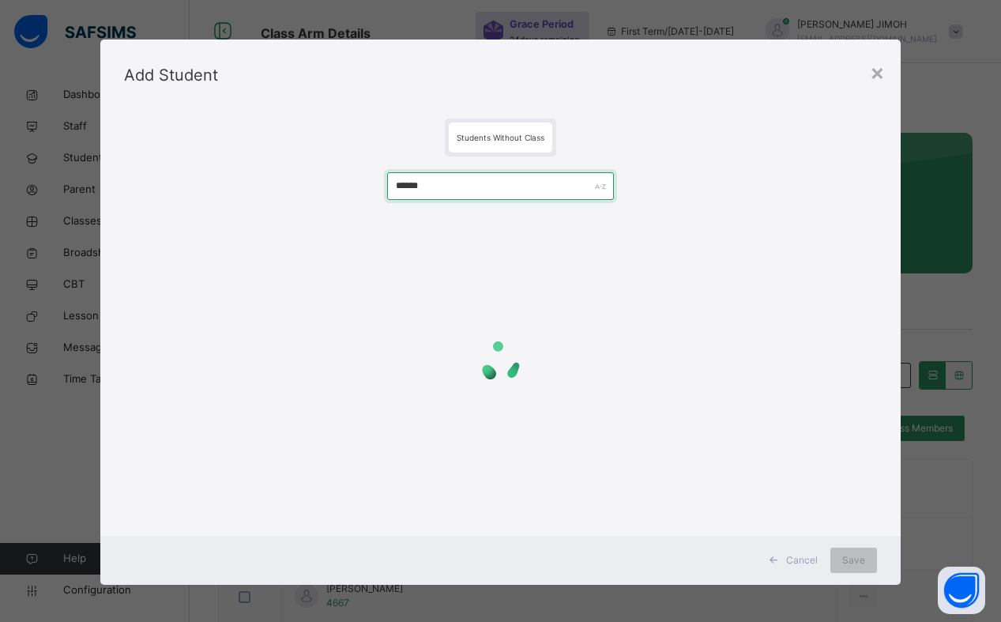
type input "*******"
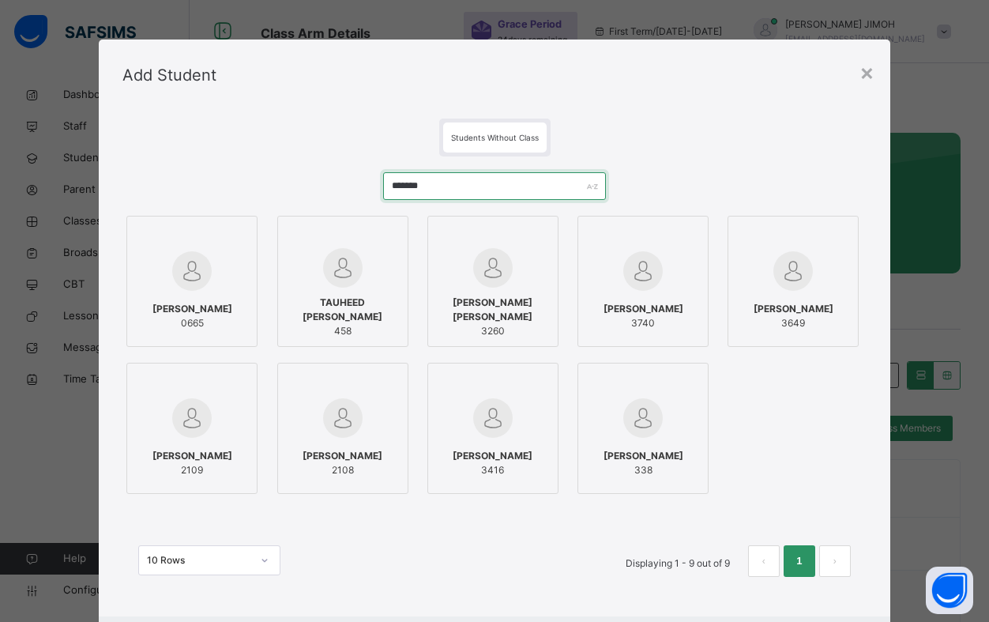
drag, startPoint x: 372, startPoint y: 184, endPoint x: 352, endPoint y: 182, distance: 20.6
click at [352, 182] on div "******* [PERSON_NAME] 0665 TAUHEED [PERSON_NAME] 458 [PERSON_NAME] [PERSON_NAME…" at bounding box center [494, 382] width 744 height 452
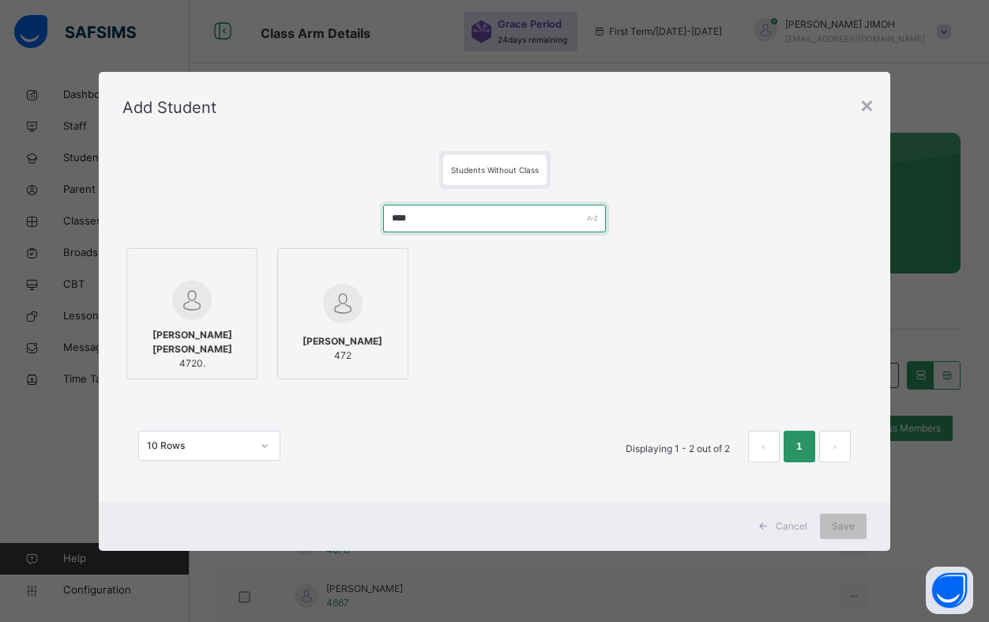
drag, startPoint x: 424, startPoint y: 220, endPoint x: 374, endPoint y: 220, distance: 49.8
click at [374, 220] on div "**** [PERSON_NAME] [PERSON_NAME] 4720. [PERSON_NAME] ISA 472 10 Rows Displaying…" at bounding box center [494, 341] width 744 height 305
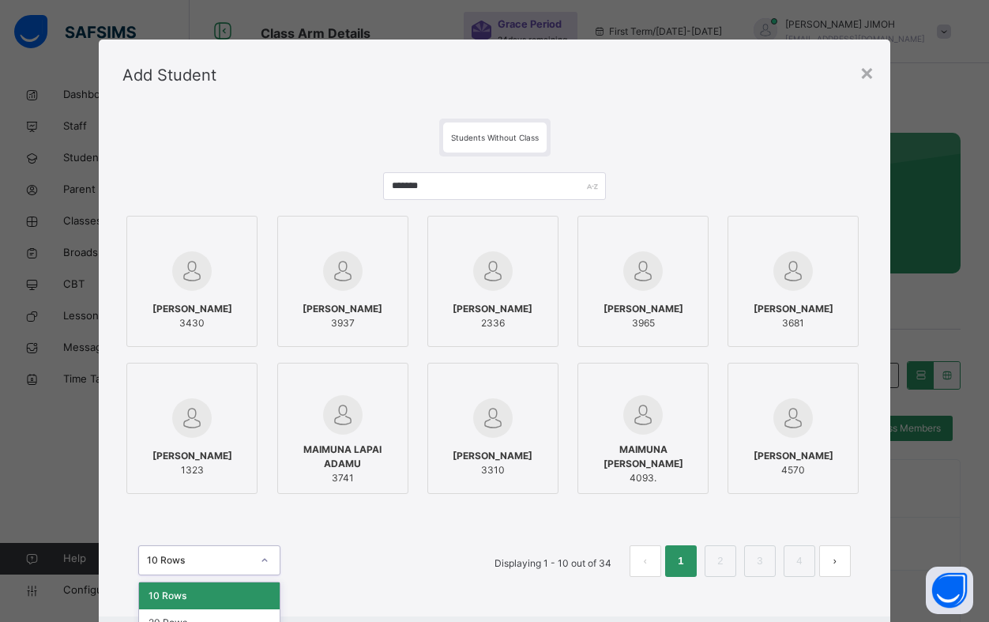
click at [257, 558] on div "option 10 Rows focused, 1 of 3. 3 results available. Use Up and Down to choose …" at bounding box center [209, 560] width 142 height 30
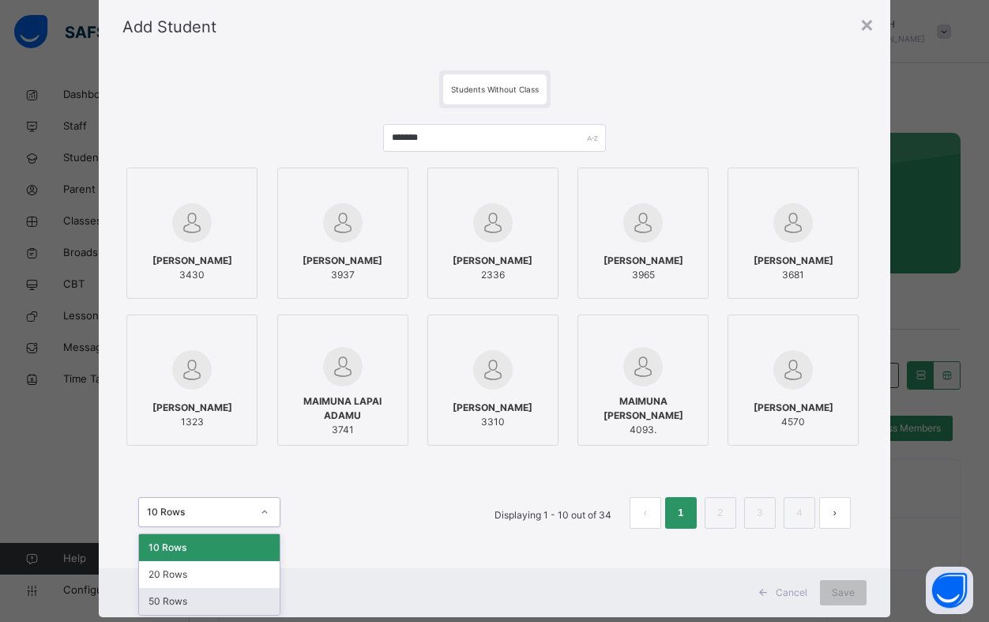
click at [186, 599] on div "50 Rows" at bounding box center [209, 601] width 141 height 27
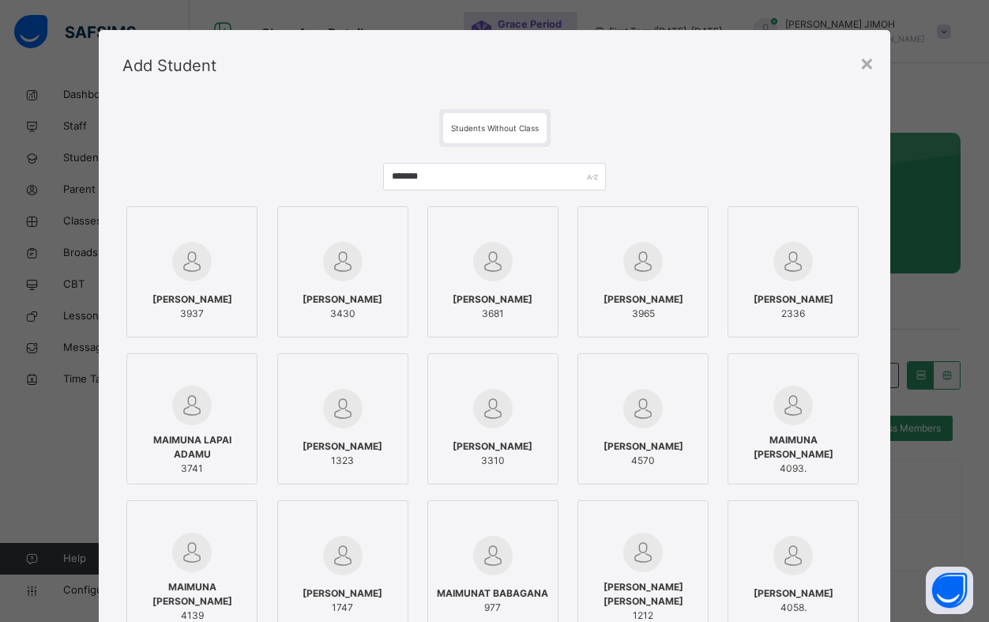
scroll to position [0, 0]
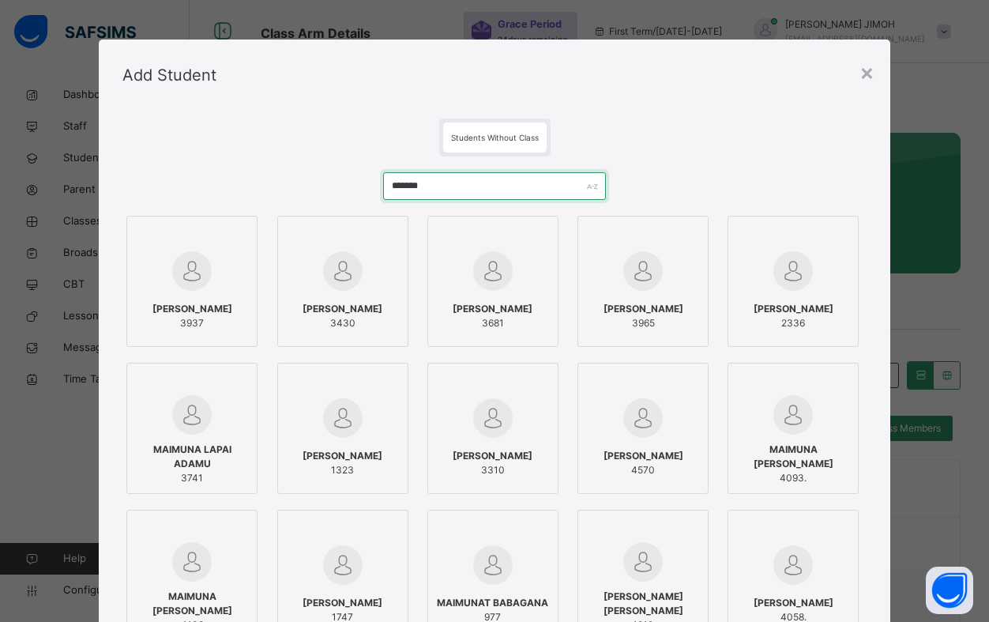
drag, startPoint x: 448, startPoint y: 185, endPoint x: 368, endPoint y: 184, distance: 79.8
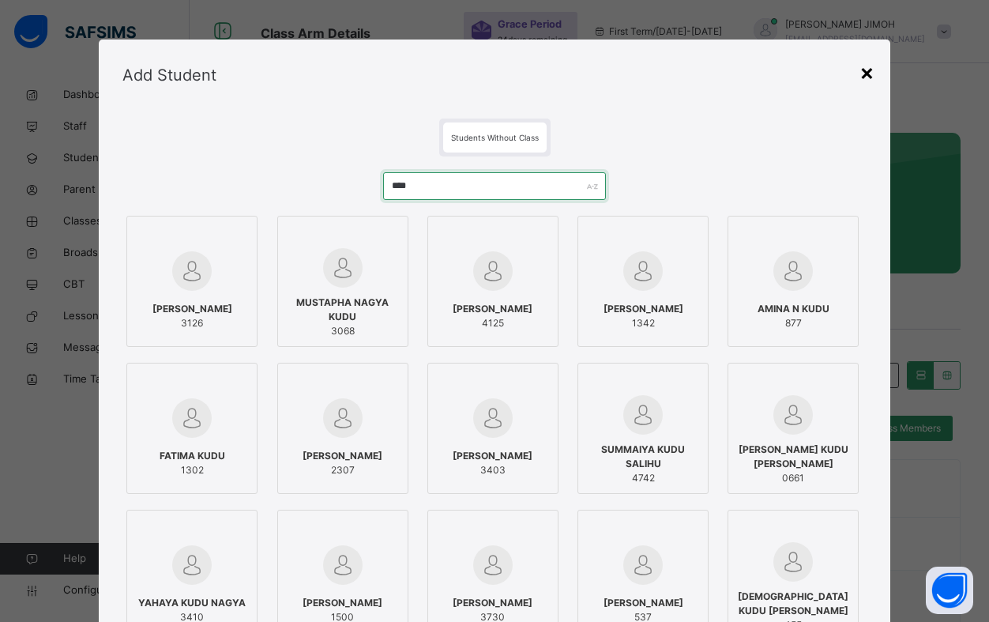
type input "****"
click at [870, 71] on div "×" at bounding box center [866, 71] width 15 height 33
